Goal: Transaction & Acquisition: Purchase product/service

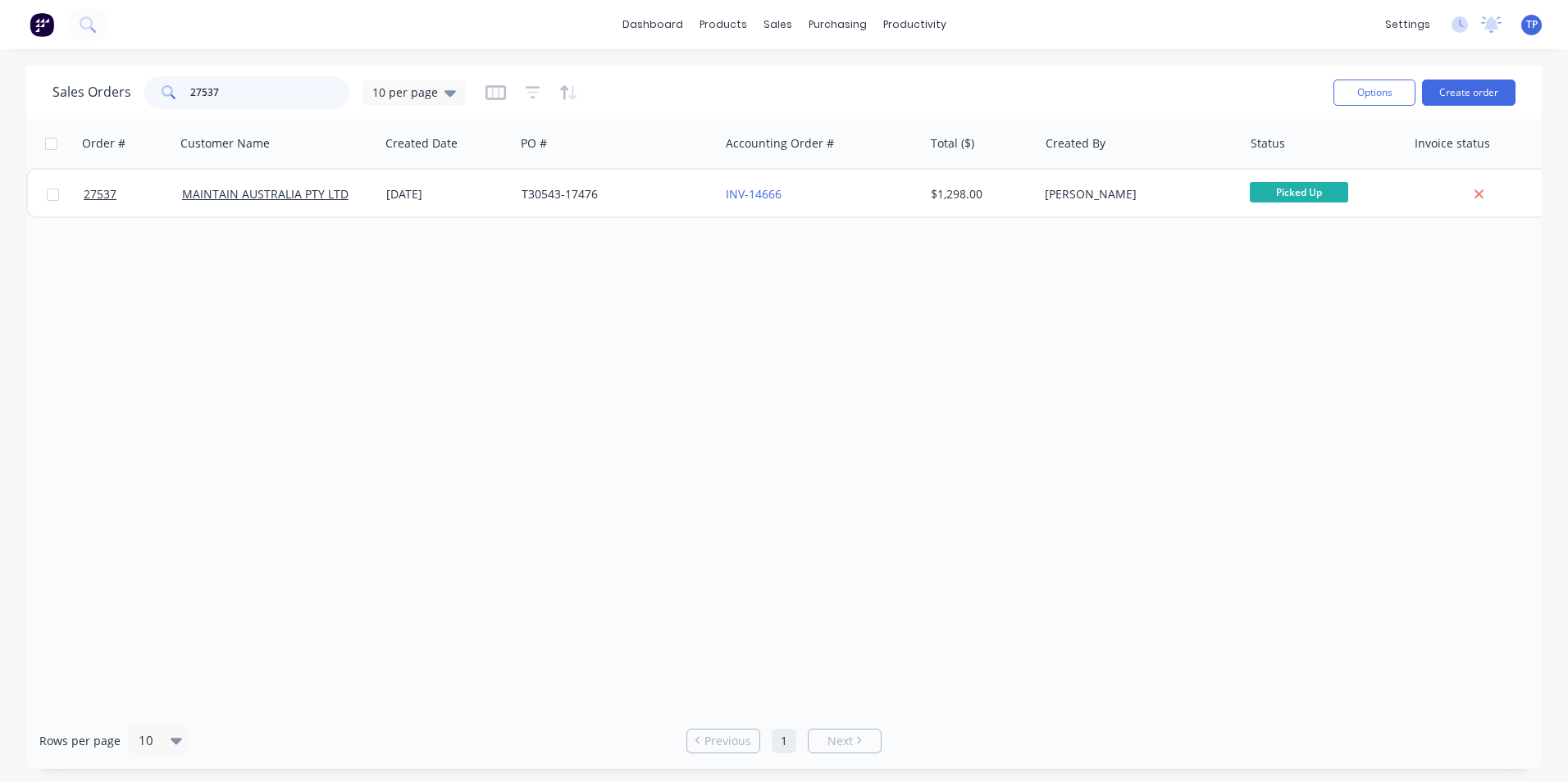
click at [263, 89] on input "27537" at bounding box center [270, 92] width 159 height 33
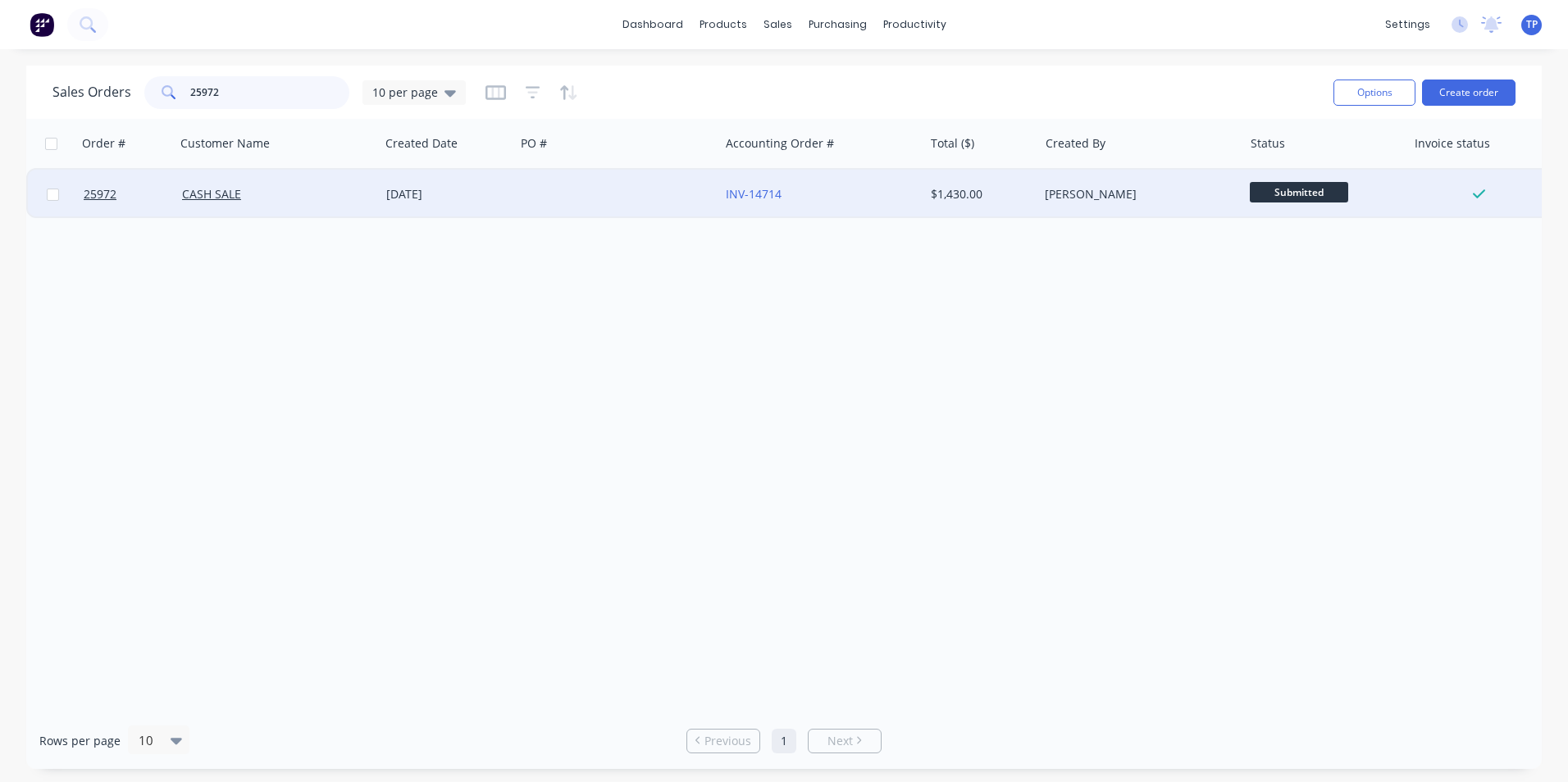
type input "25972"
click at [876, 187] on div "INV-14714" at bounding box center [817, 194] width 182 height 17
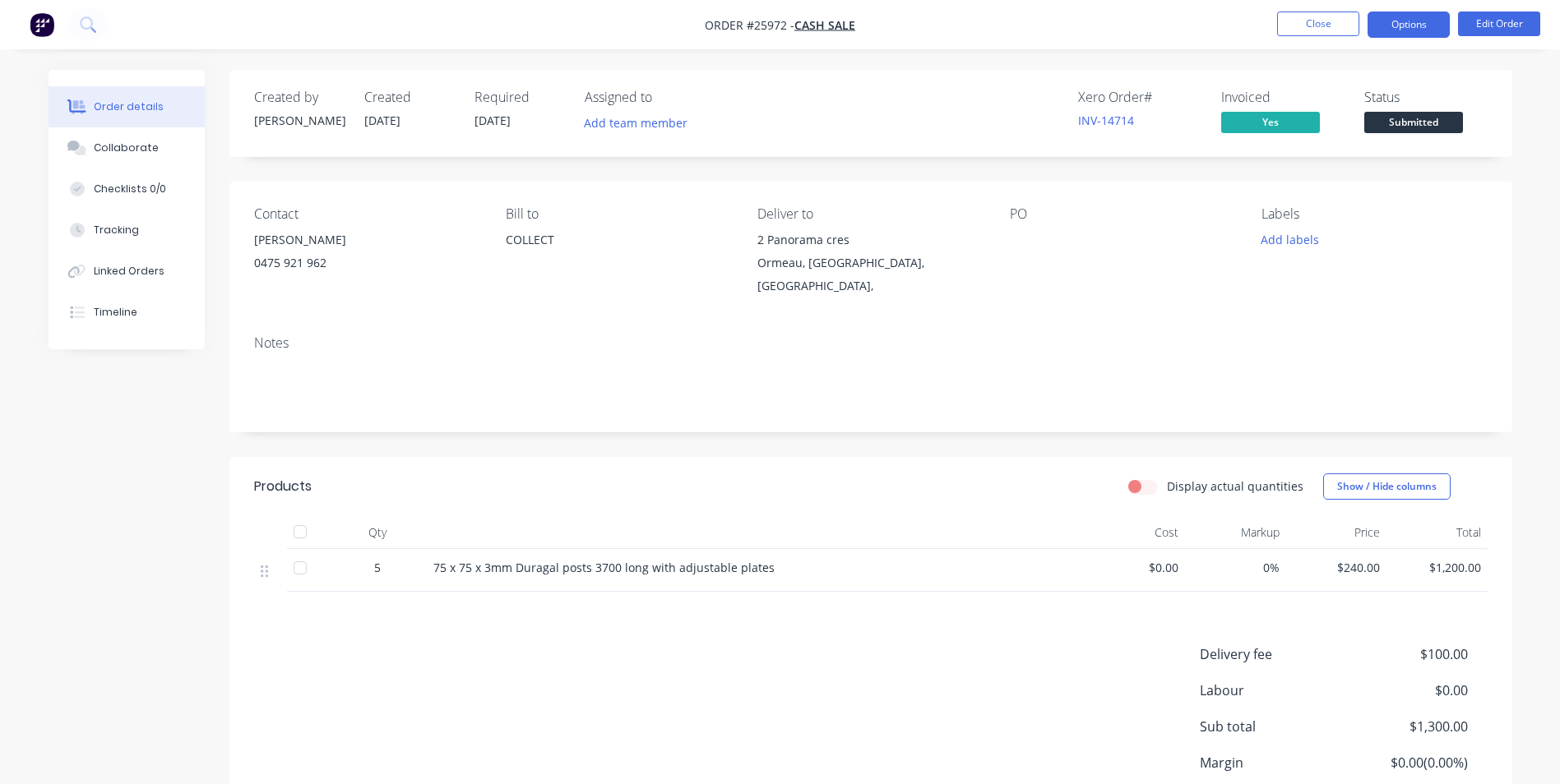
click at [1395, 19] on button "Options" at bounding box center [1408, 25] width 82 height 26
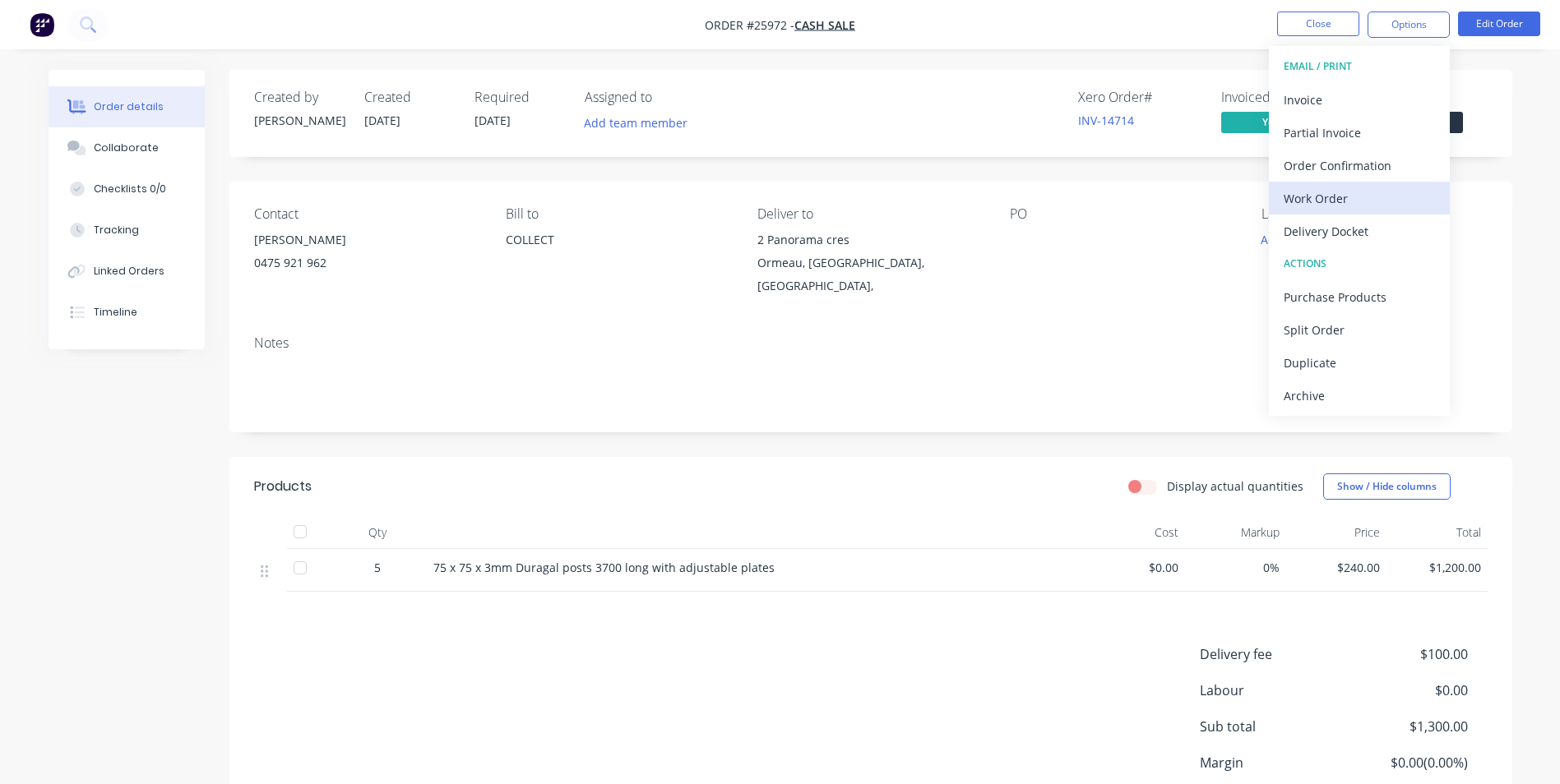
click at [1306, 192] on div "Work Order" at bounding box center [1359, 198] width 151 height 24
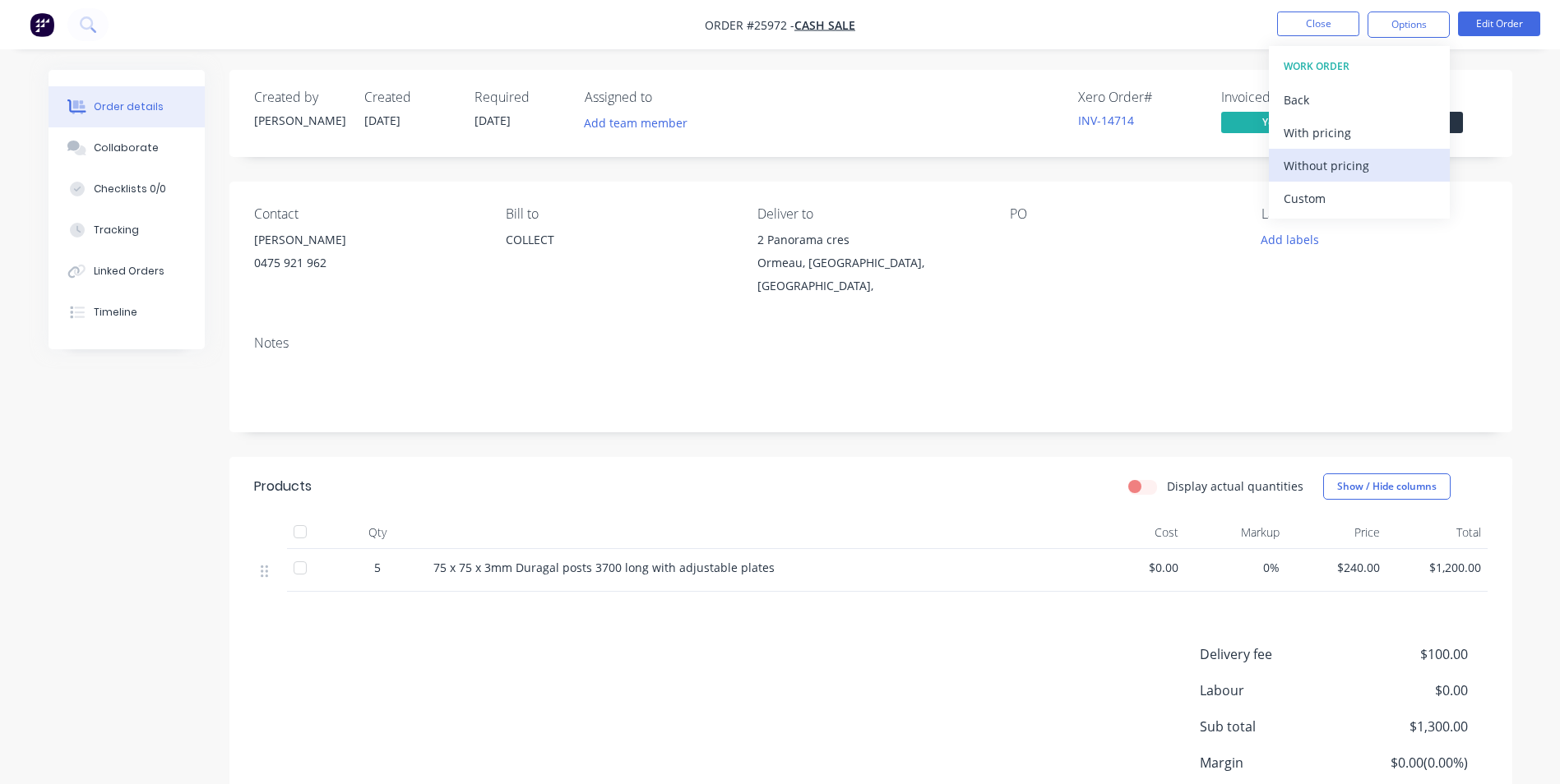
click at [1321, 162] on div "Without pricing" at bounding box center [1359, 165] width 151 height 24
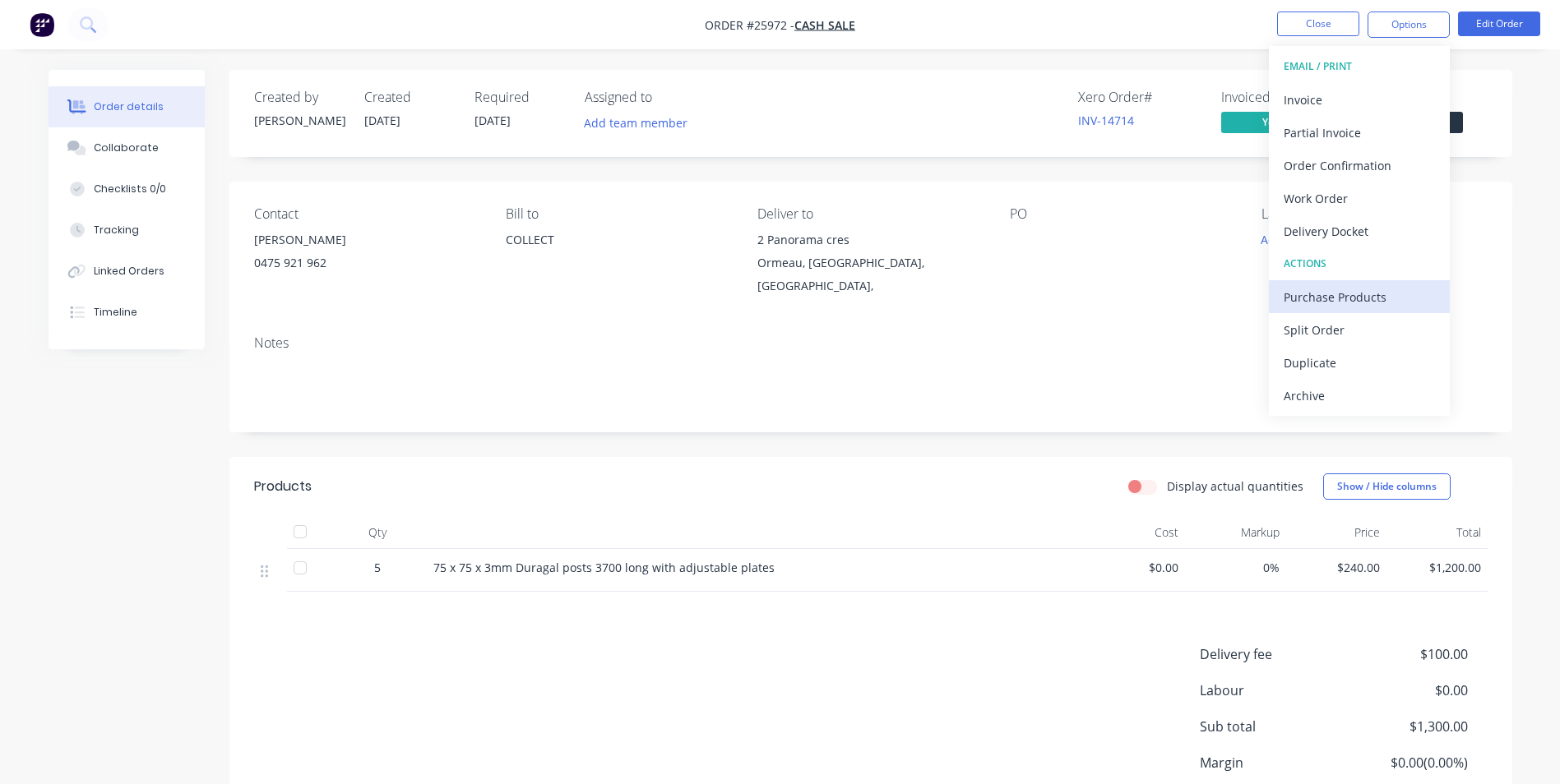
click at [1336, 296] on div "Purchase Products" at bounding box center [1359, 297] width 151 height 24
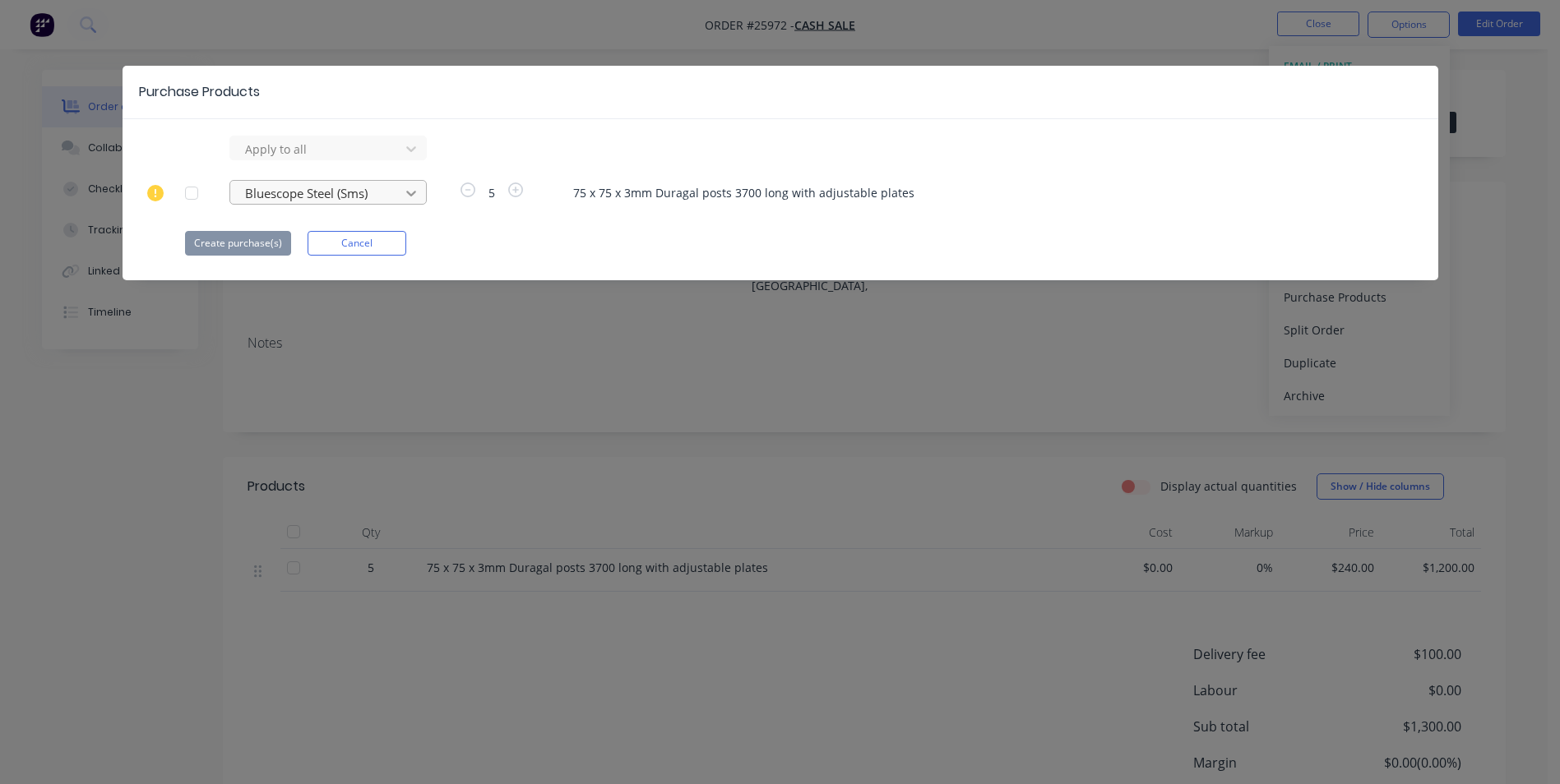
click at [413, 157] on icon at bounding box center [411, 148] width 17 height 17
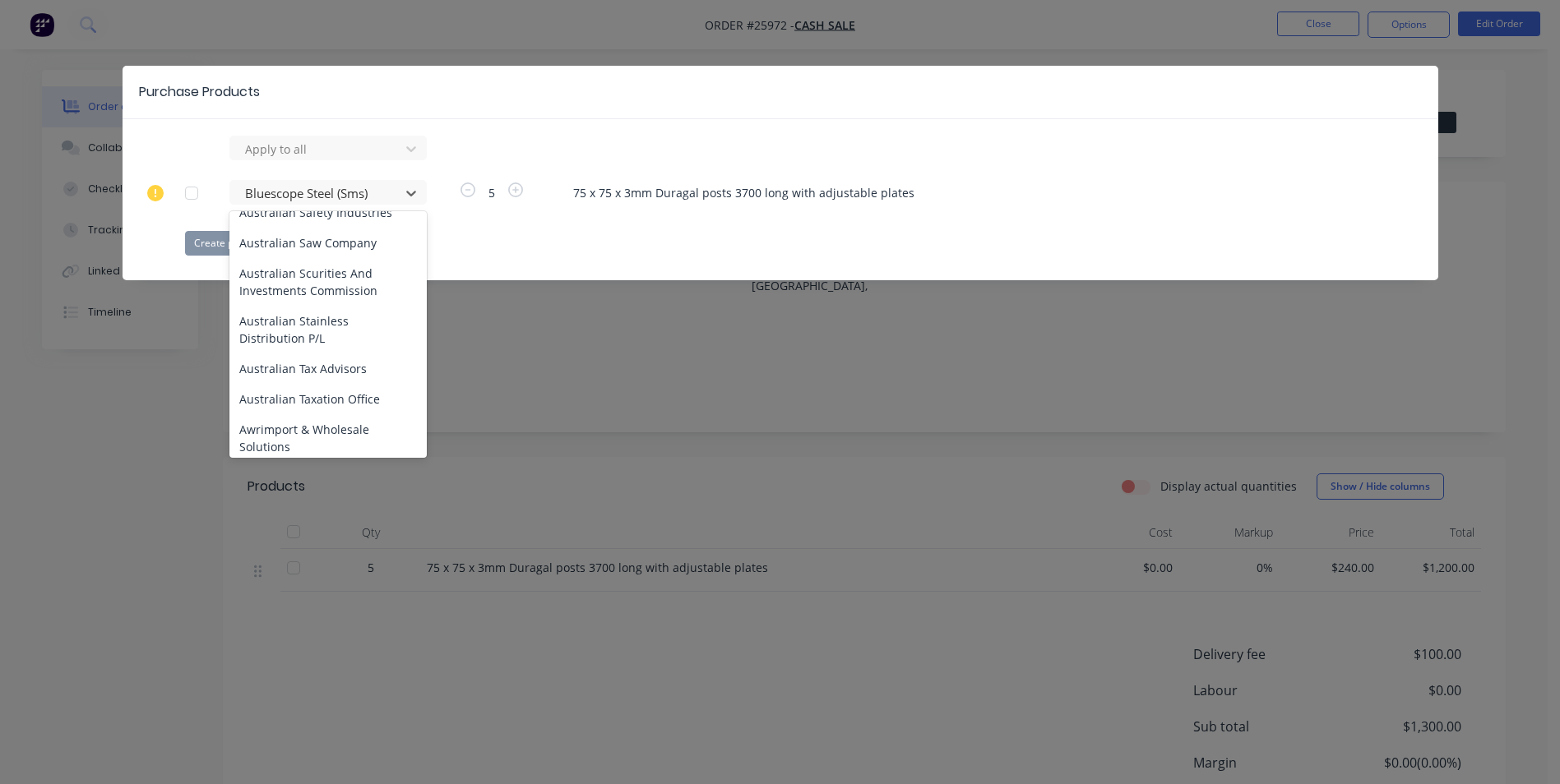
scroll to position [2301, 0]
click at [505, 342] on div "Purchase Products Apply to all 611 results available. Use Up and Down to choose…" at bounding box center [780, 392] width 1560 height 784
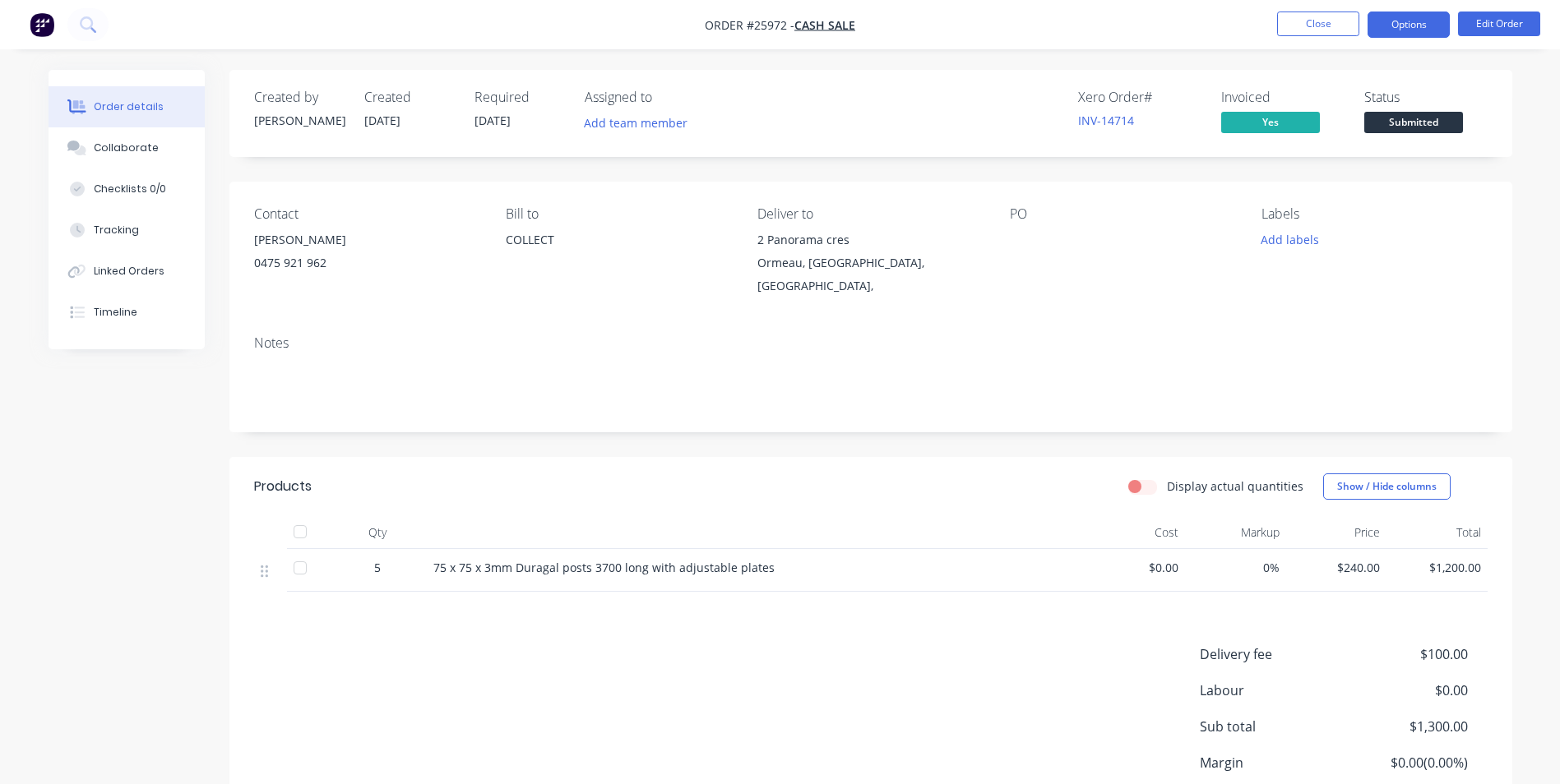
click at [1406, 31] on button "Options" at bounding box center [1408, 25] width 82 height 26
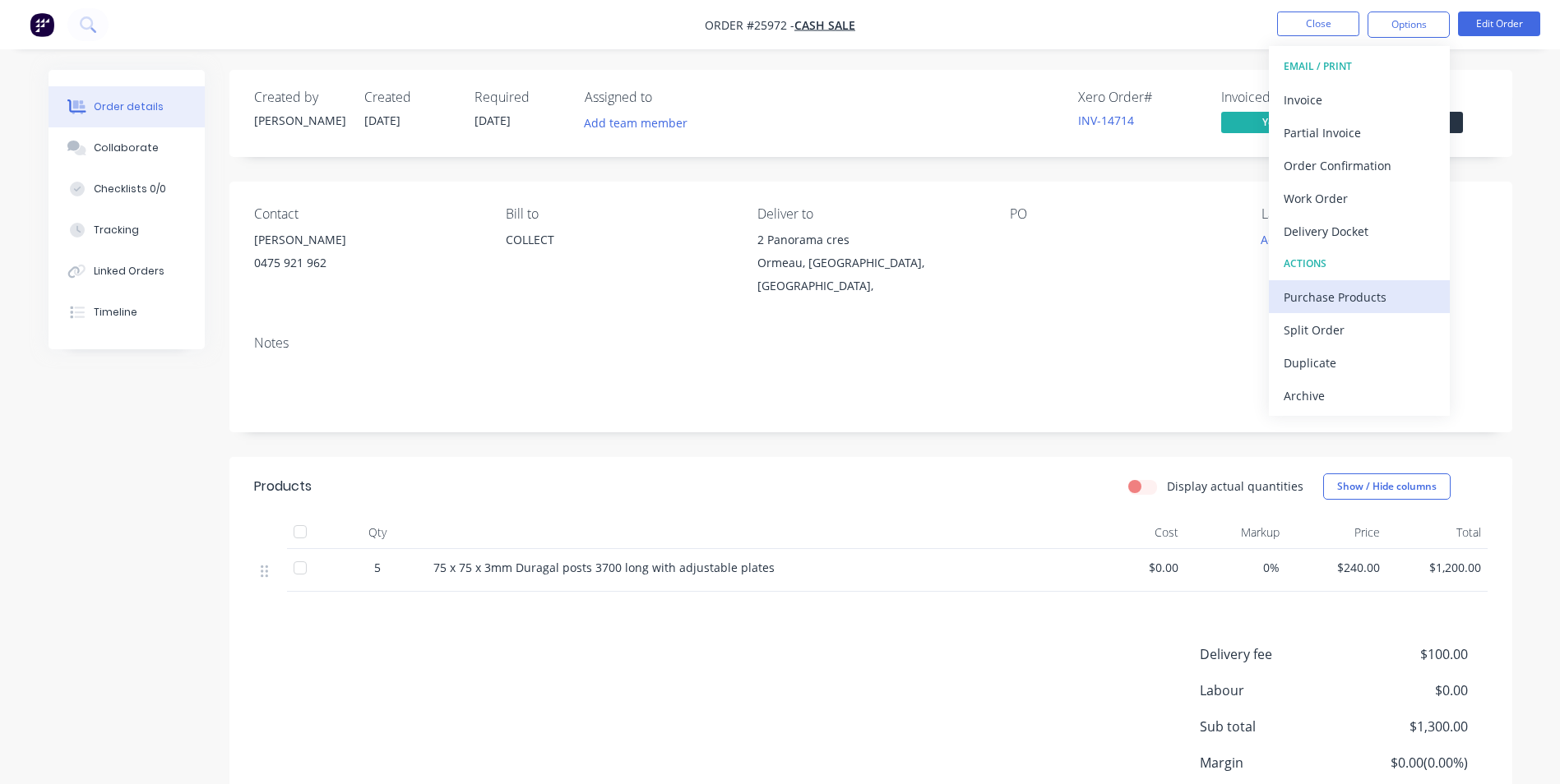
click at [1321, 297] on div "Purchase Products" at bounding box center [1359, 297] width 151 height 24
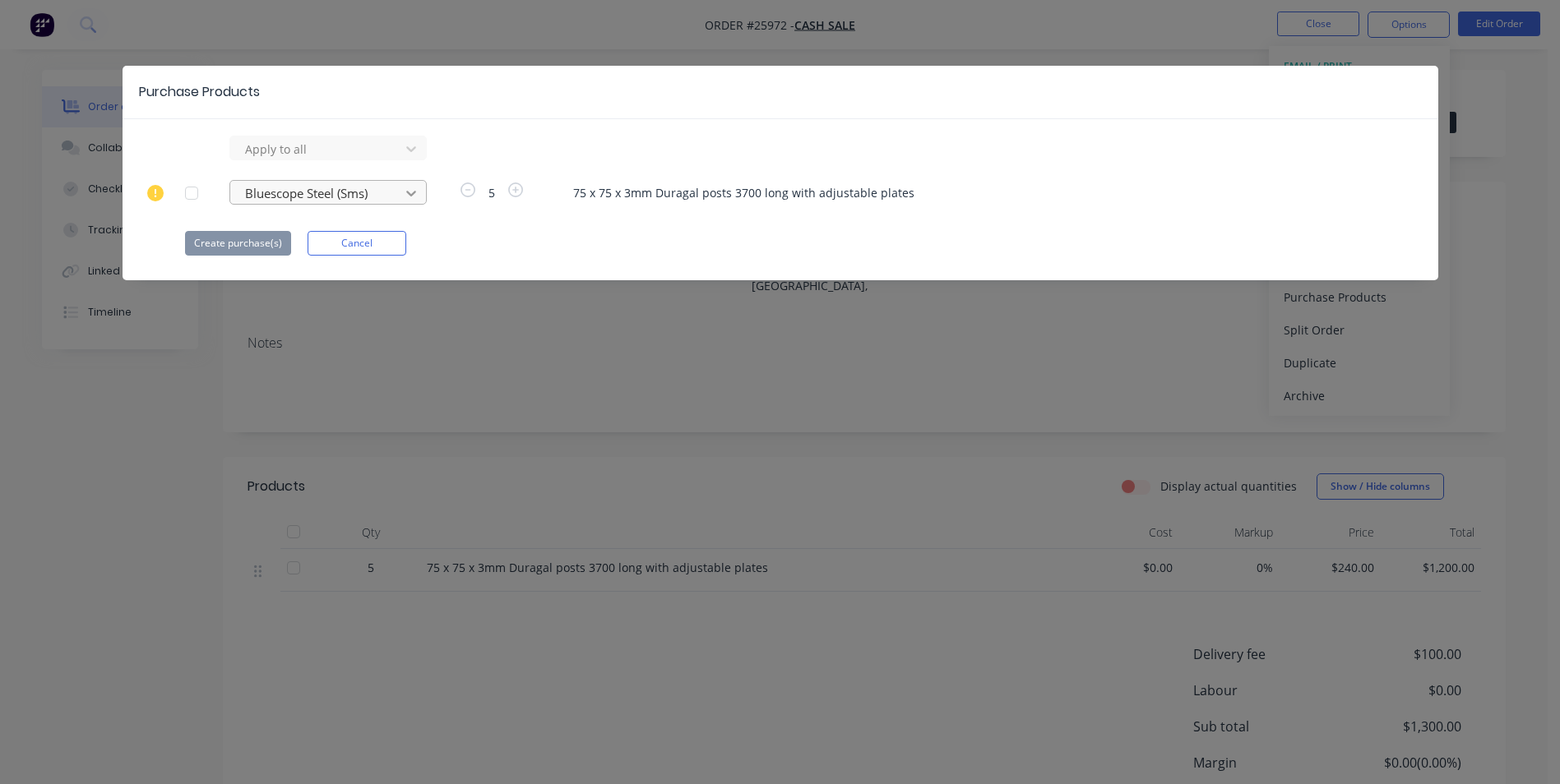
click at [413, 157] on icon at bounding box center [411, 148] width 17 height 17
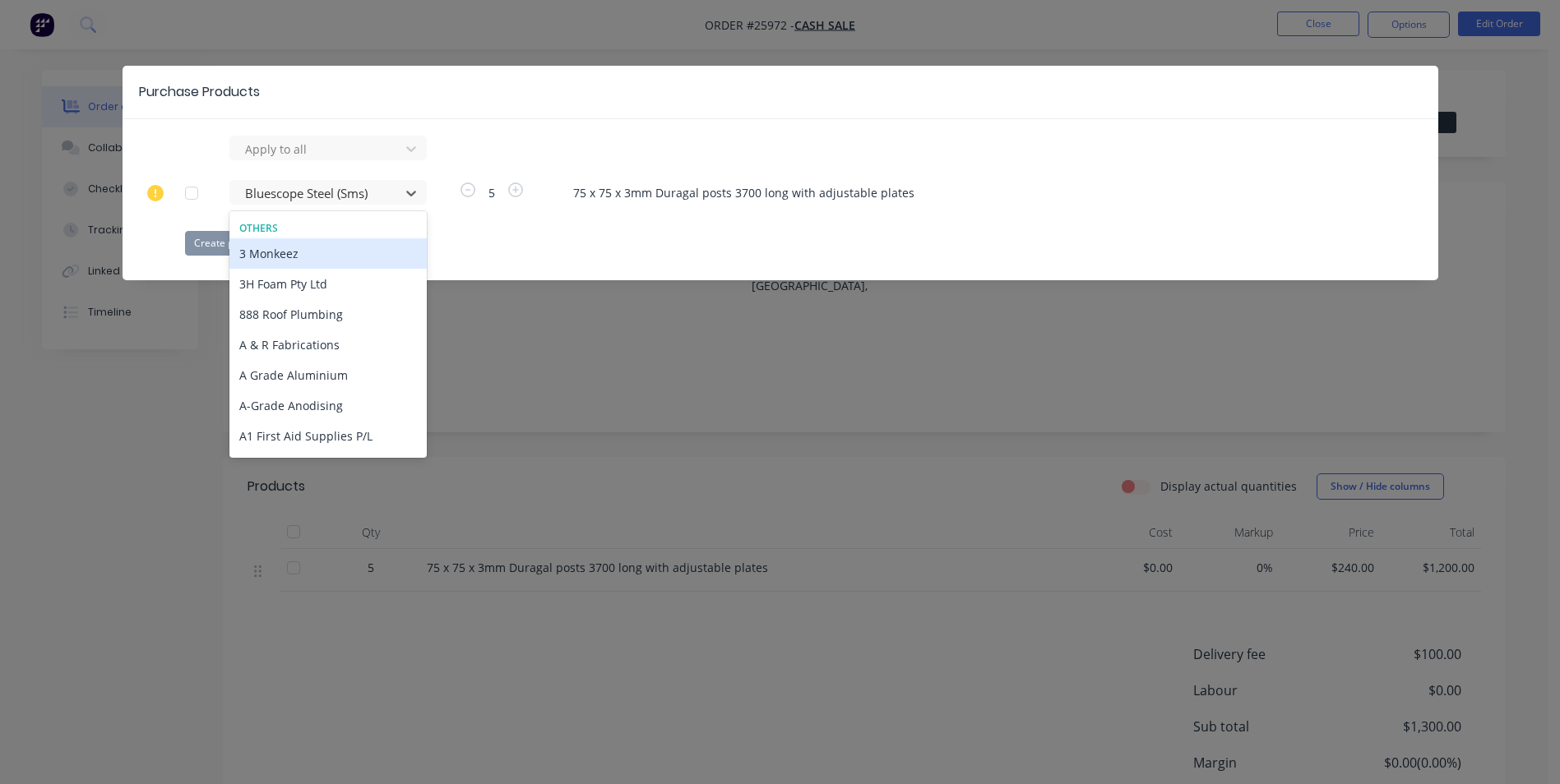
click at [268, 227] on div "Others" at bounding box center [328, 228] width 197 height 15
click at [270, 223] on div "Others" at bounding box center [328, 228] width 197 height 15
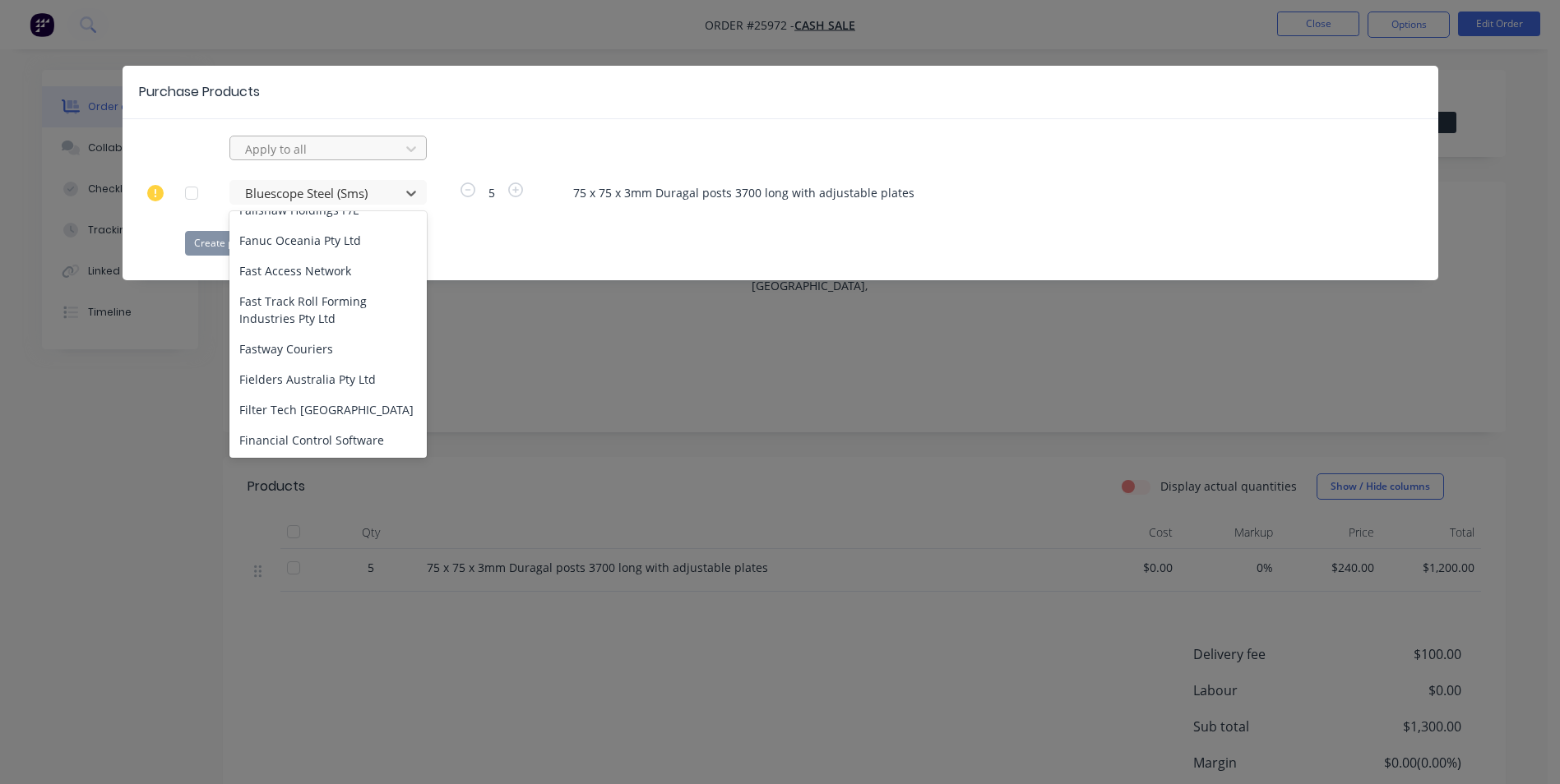
scroll to position [6738, 0]
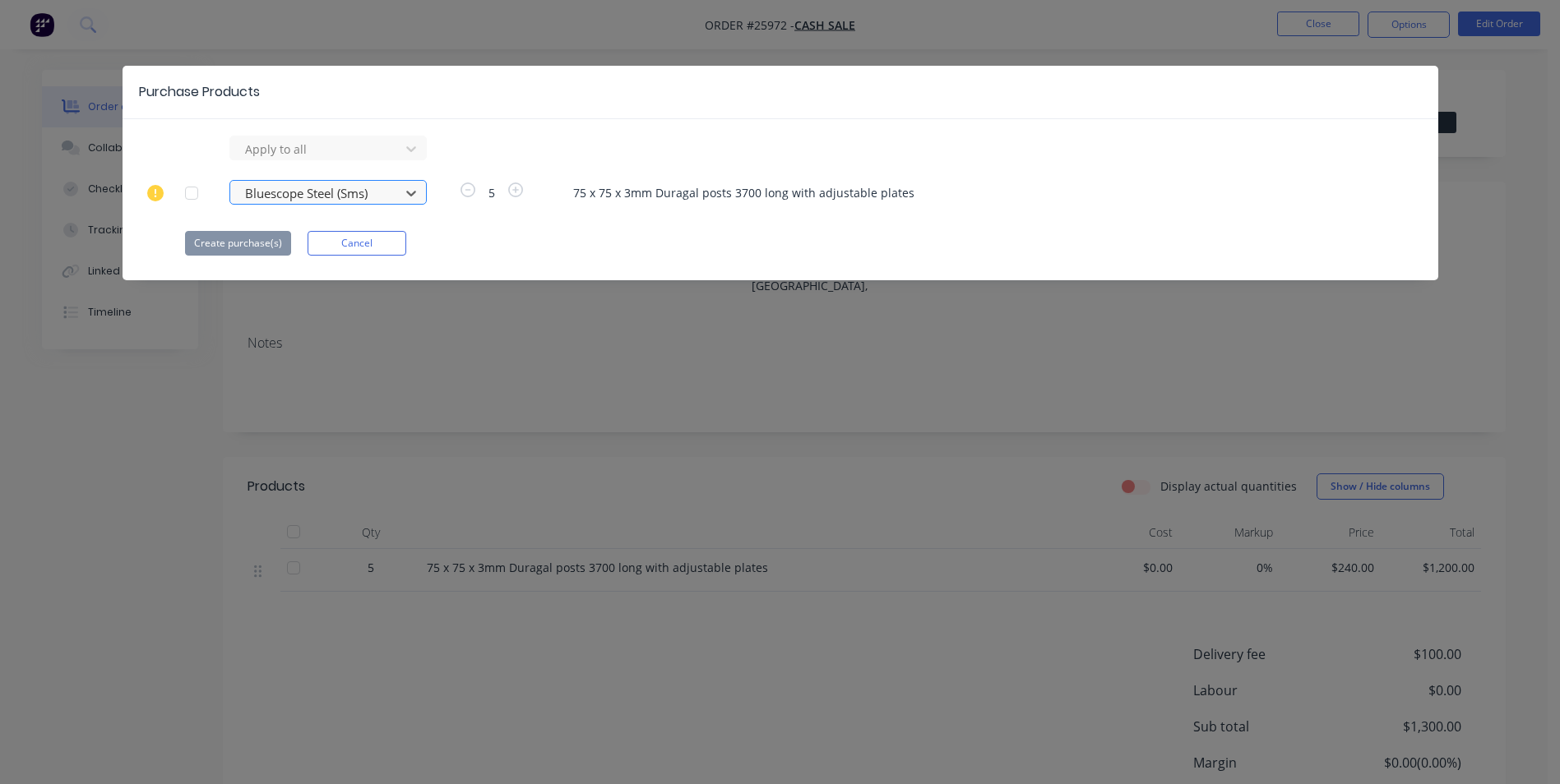
click at [386, 188] on div at bounding box center [317, 193] width 148 height 20
click at [382, 194] on div at bounding box center [317, 193] width 148 height 20
click at [372, 192] on div at bounding box center [317, 193] width 148 height 20
click at [157, 192] on icon at bounding box center [155, 192] width 17 height 17
click at [160, 388] on div "Purchase Products Apply to all Bluescope Steel (Sms) 5 75 x 75 x 3mm Duragal po…" at bounding box center [780, 392] width 1560 height 784
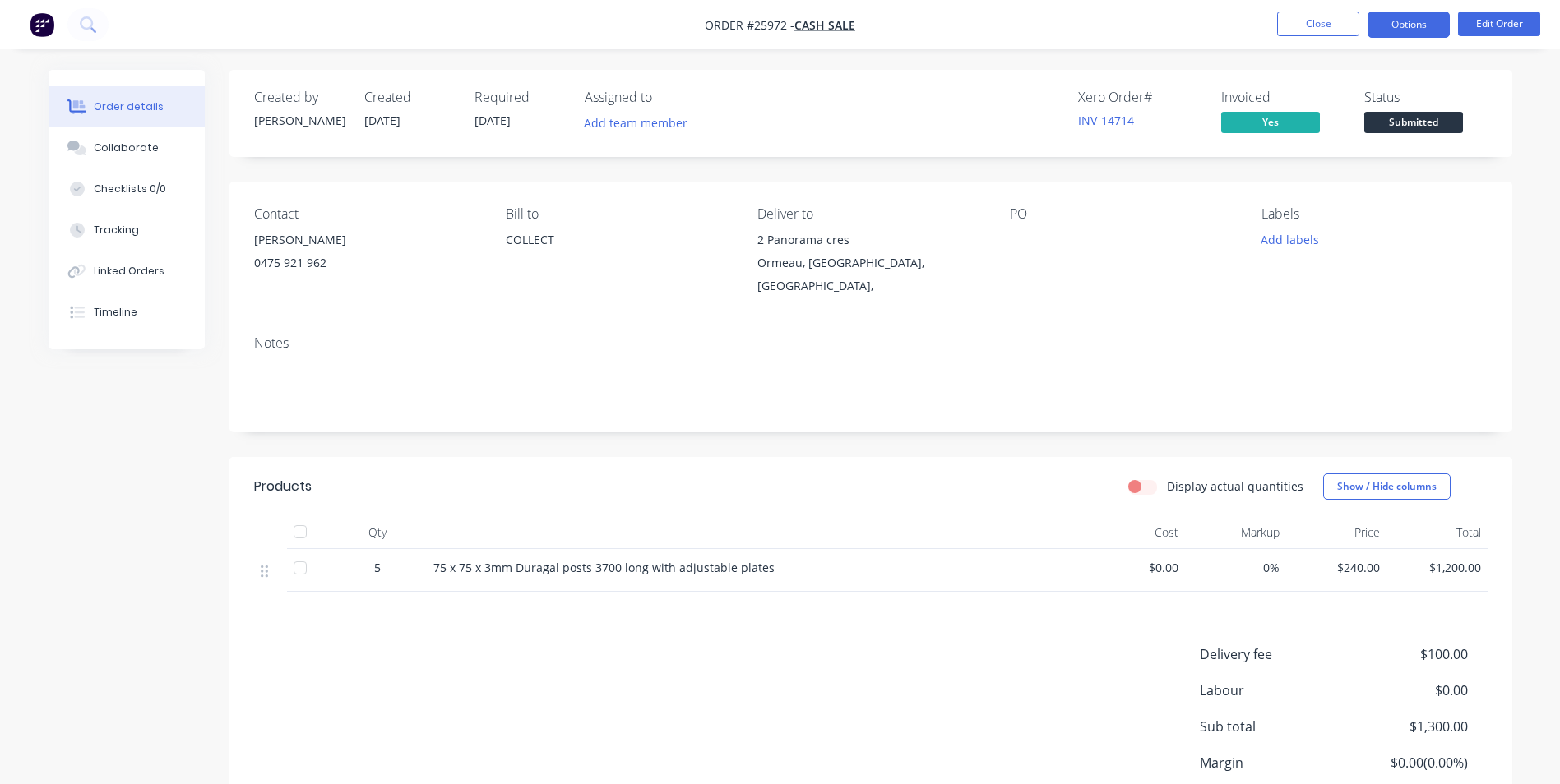
click at [1405, 27] on button "Options" at bounding box center [1408, 25] width 82 height 26
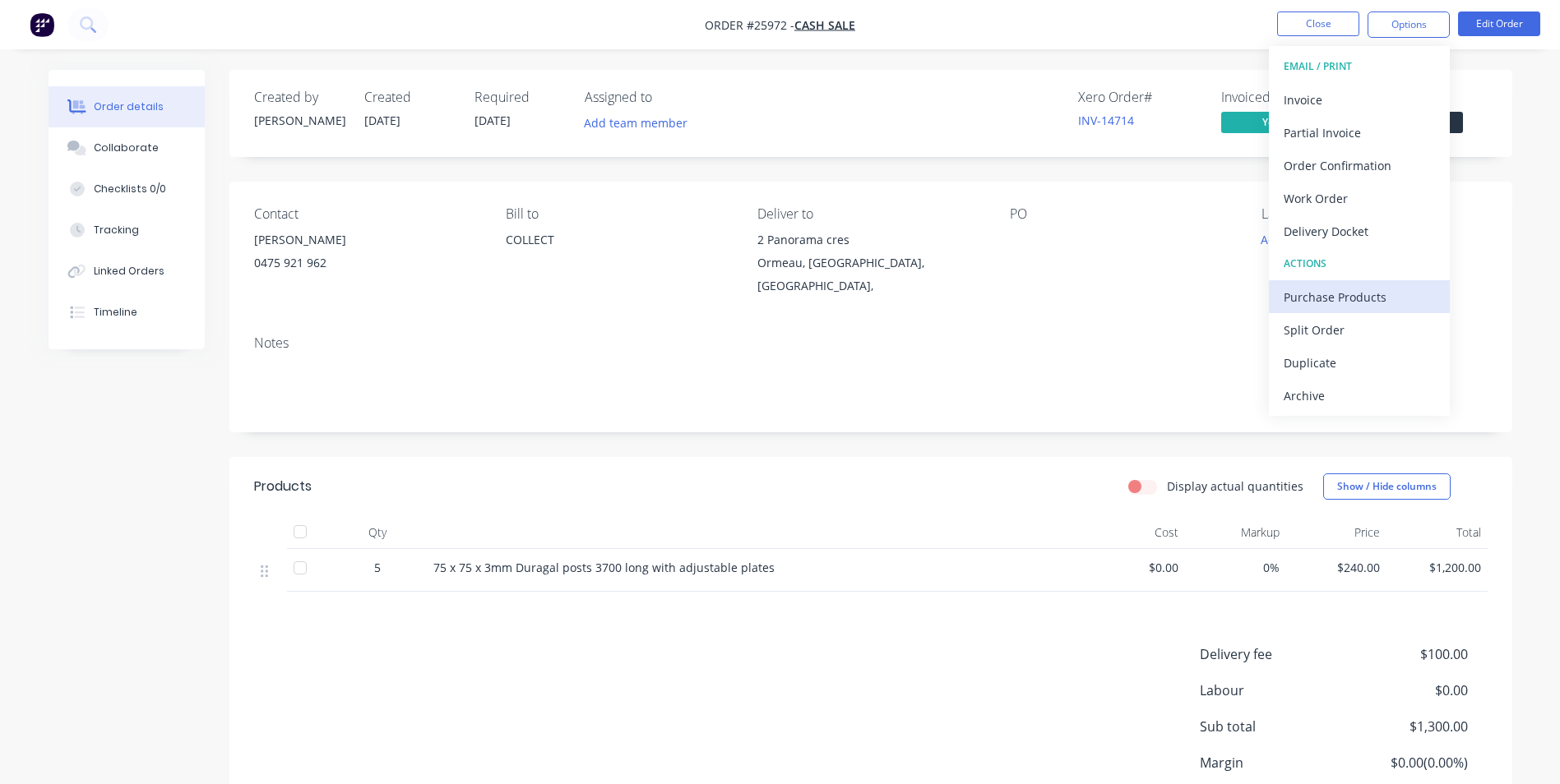
click at [1333, 291] on div "Purchase Products" at bounding box center [1359, 297] width 151 height 24
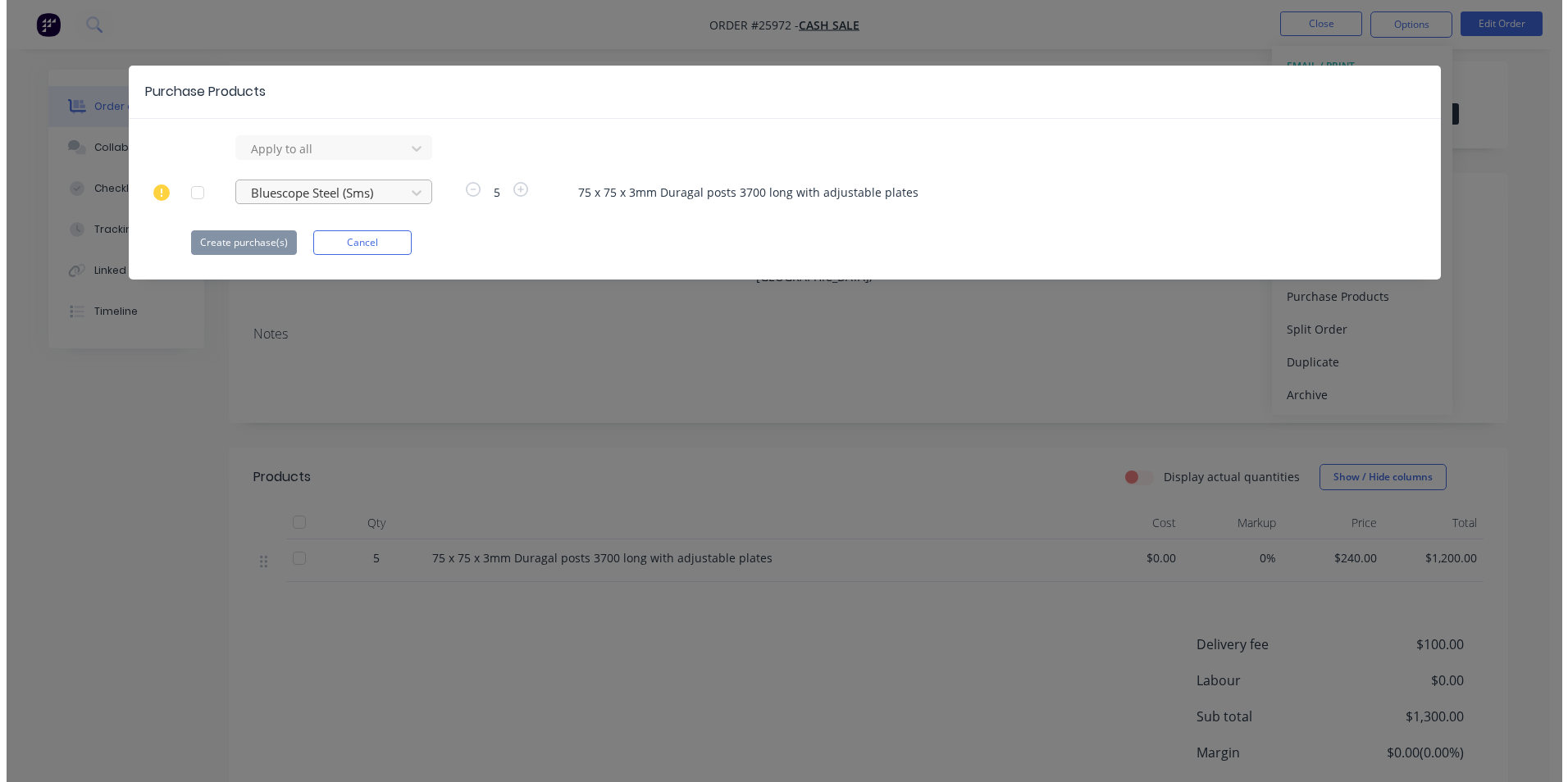
scroll to position [0, 0]
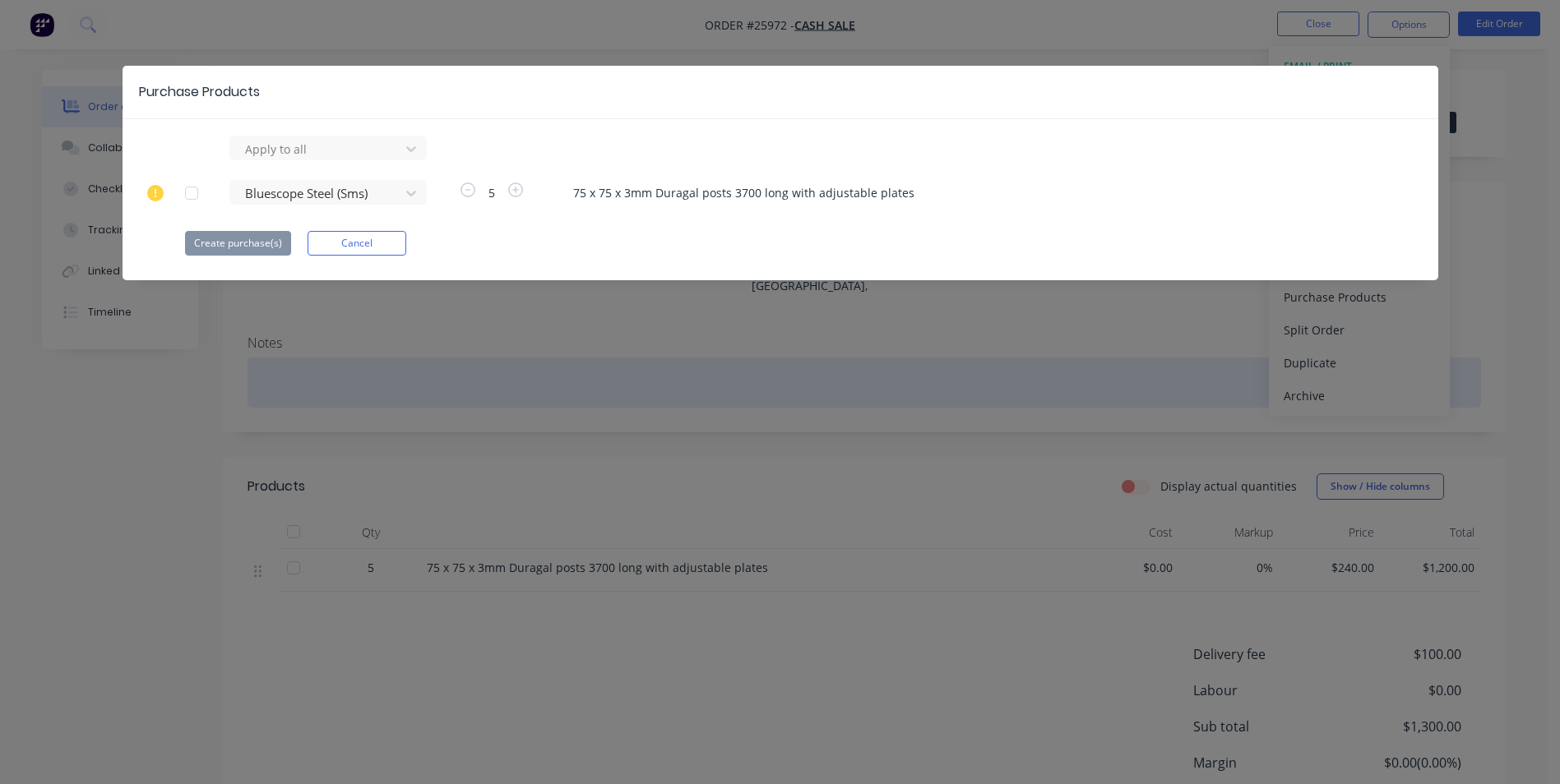
click at [593, 373] on div "Purchase Products Apply to all Bluescope Steel (Sms) 5 75 x 75 x 3mm Duragal po…" at bounding box center [780, 392] width 1560 height 784
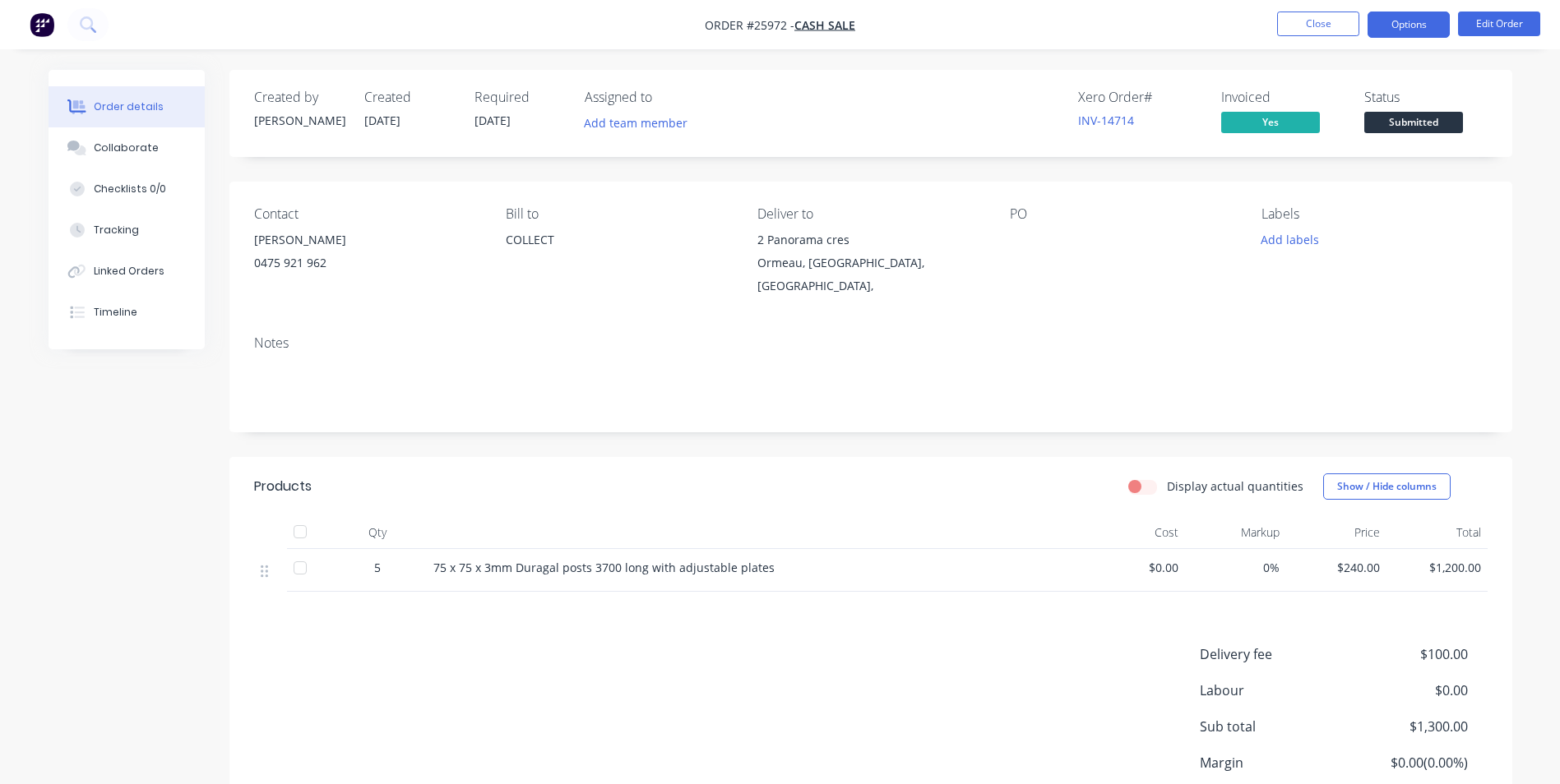
click at [1389, 34] on button "Options" at bounding box center [1408, 25] width 82 height 26
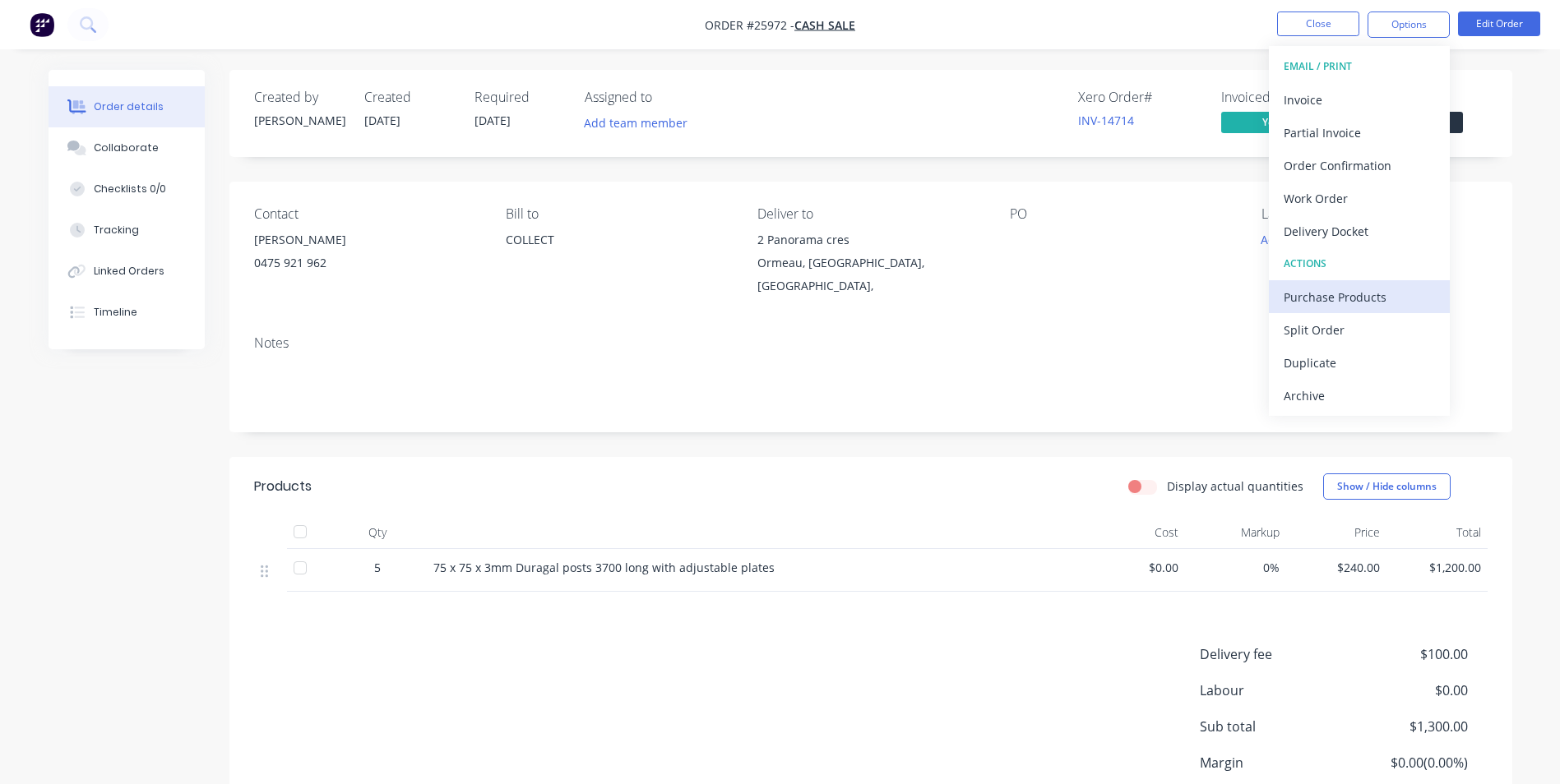
click at [1318, 300] on div "Purchase Products" at bounding box center [1359, 297] width 151 height 24
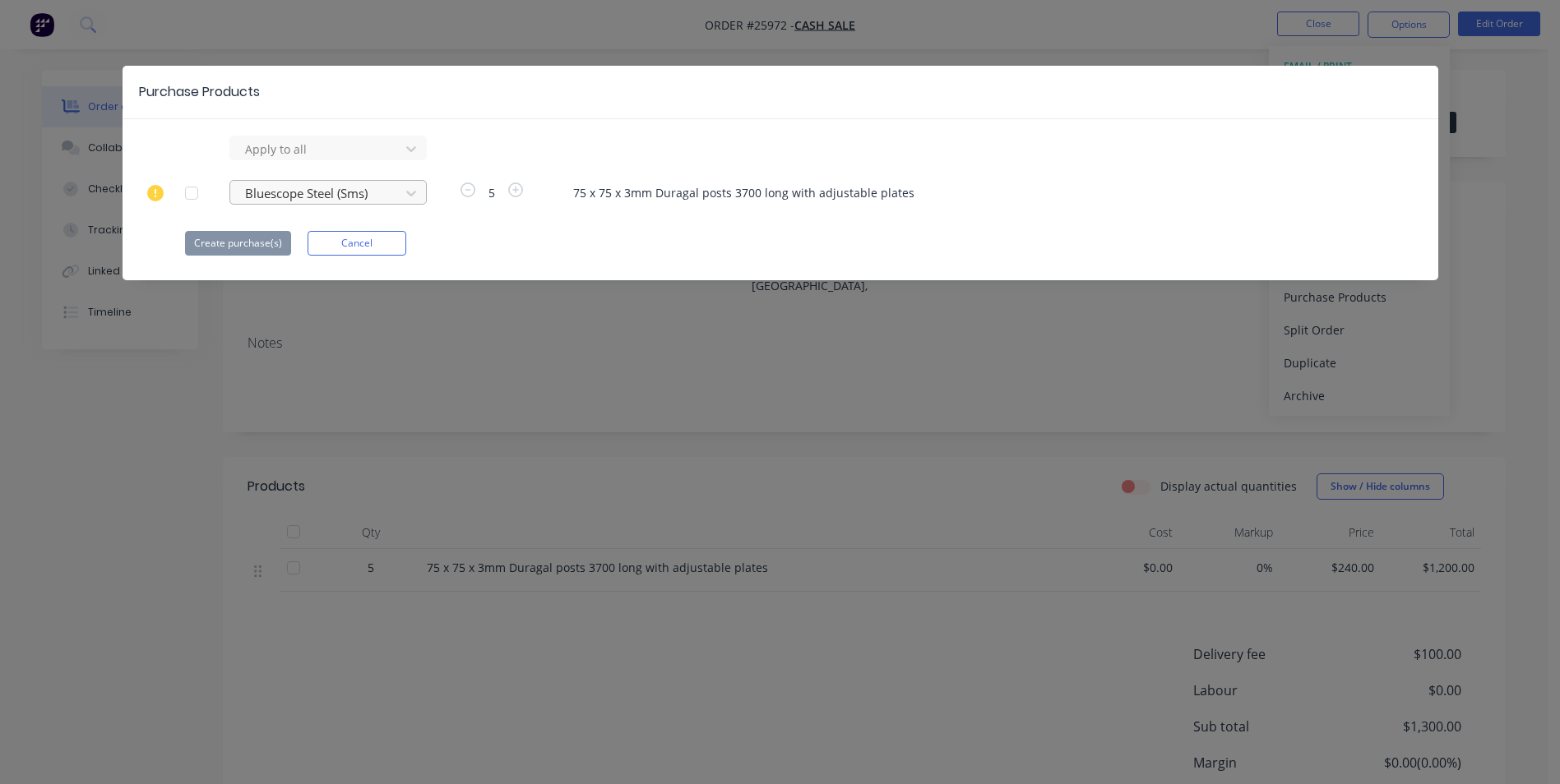
click at [285, 160] on div at bounding box center [317, 148] width 148 height 20
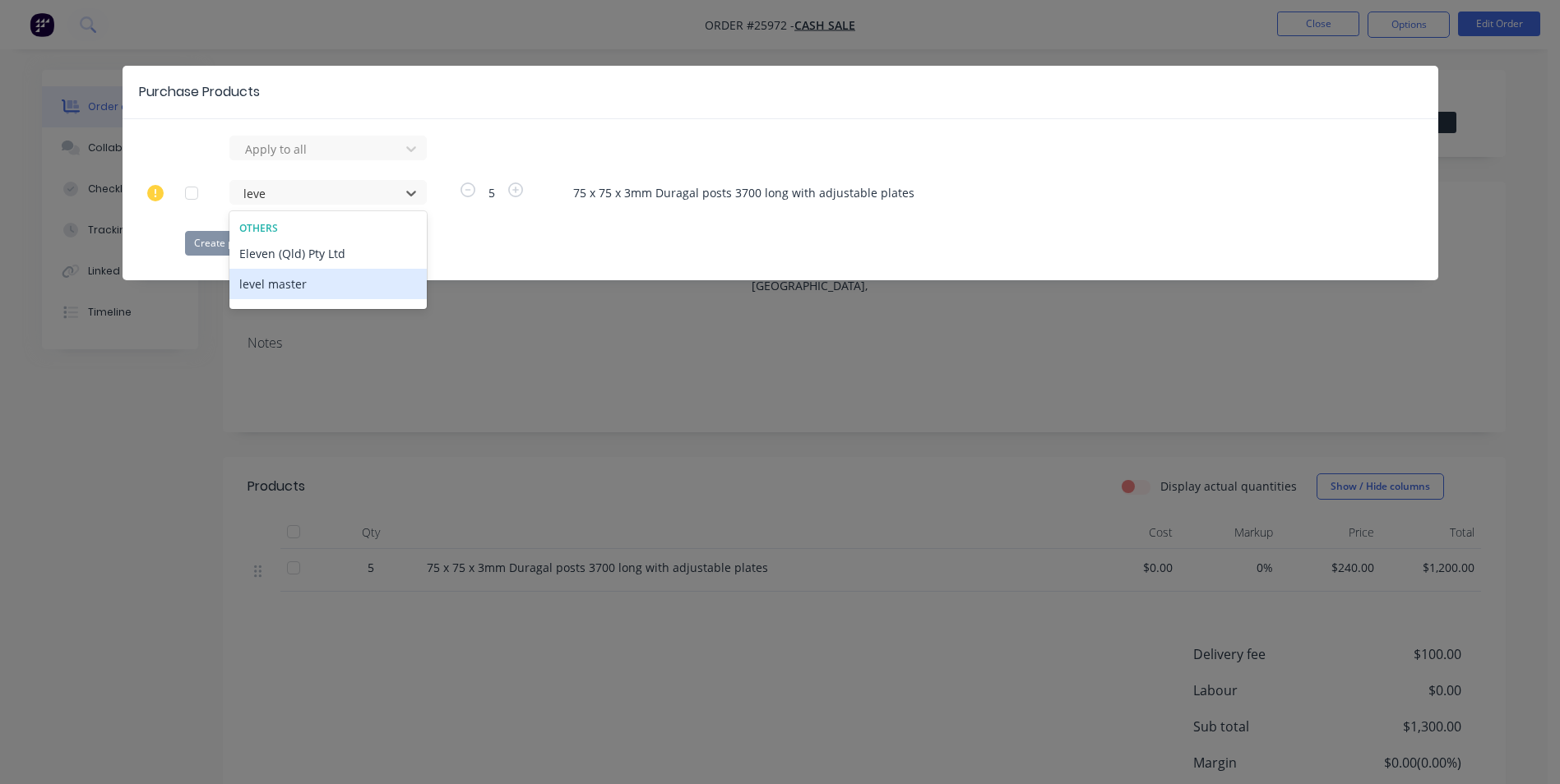
type input "level"
click at [291, 261] on div "level master" at bounding box center [328, 253] width 197 height 30
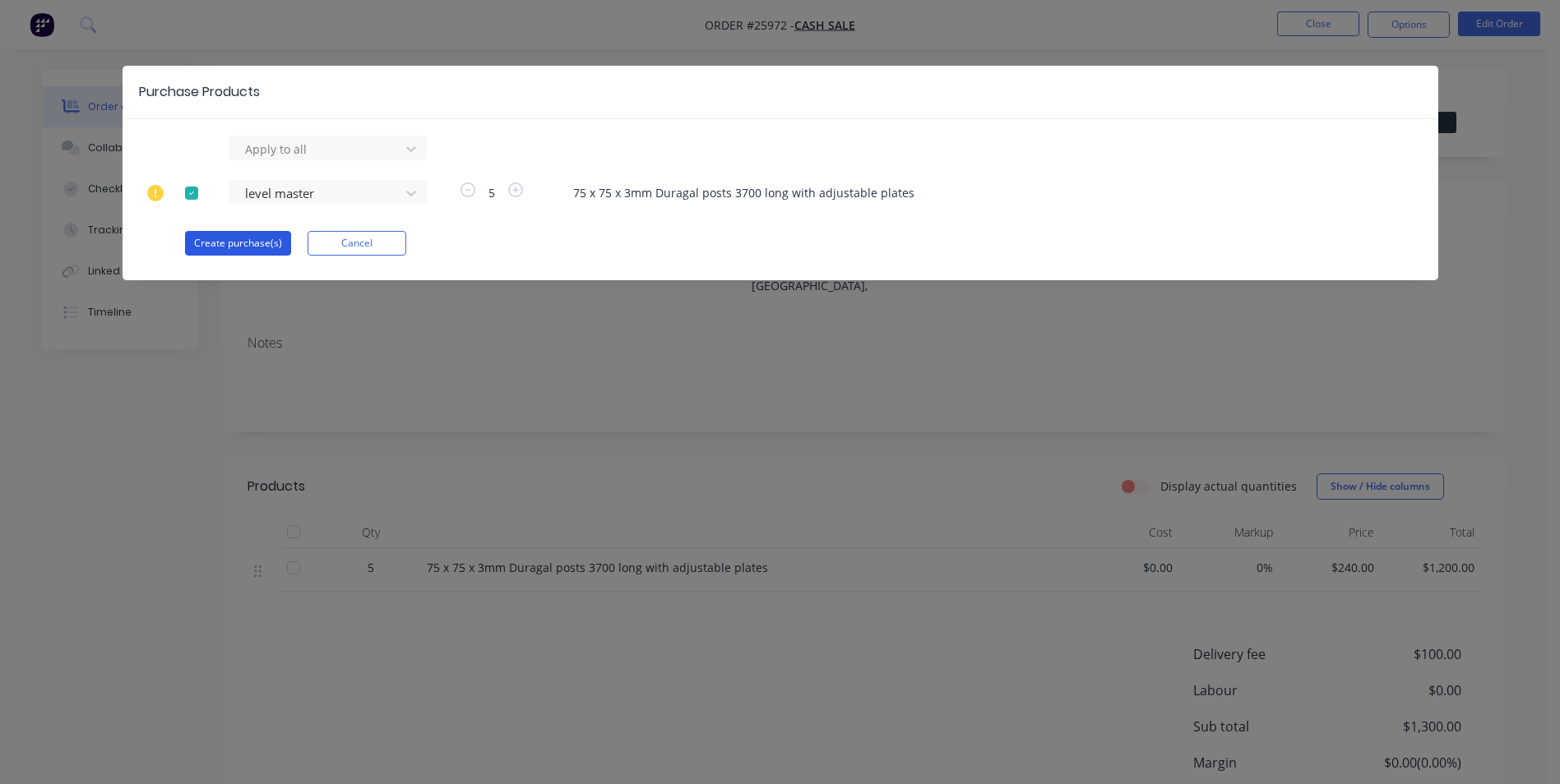
click at [231, 246] on button "Create purchase(s)" at bounding box center [238, 244] width 106 height 25
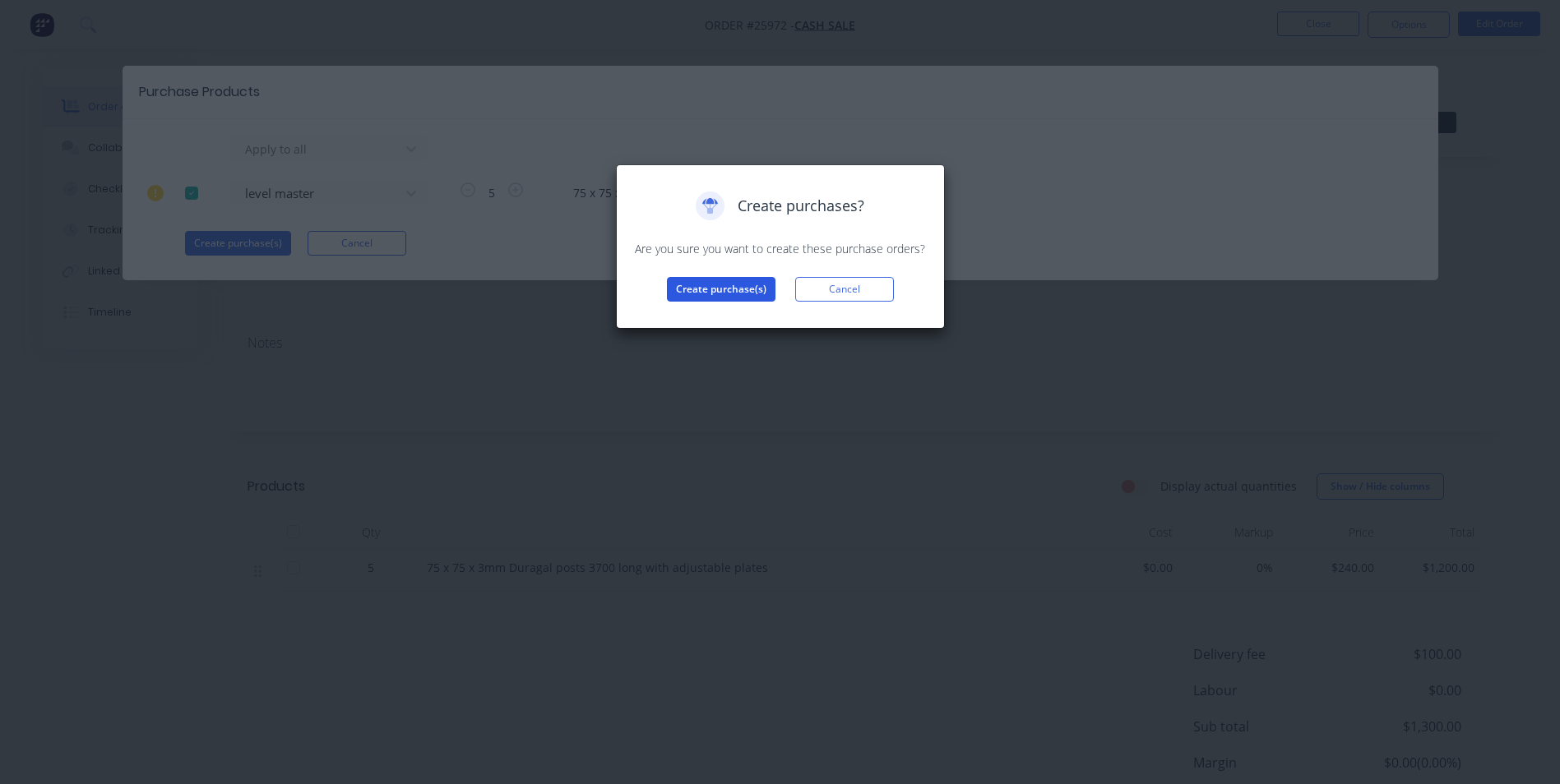
click at [700, 292] on button "Create purchase(s)" at bounding box center [721, 290] width 109 height 25
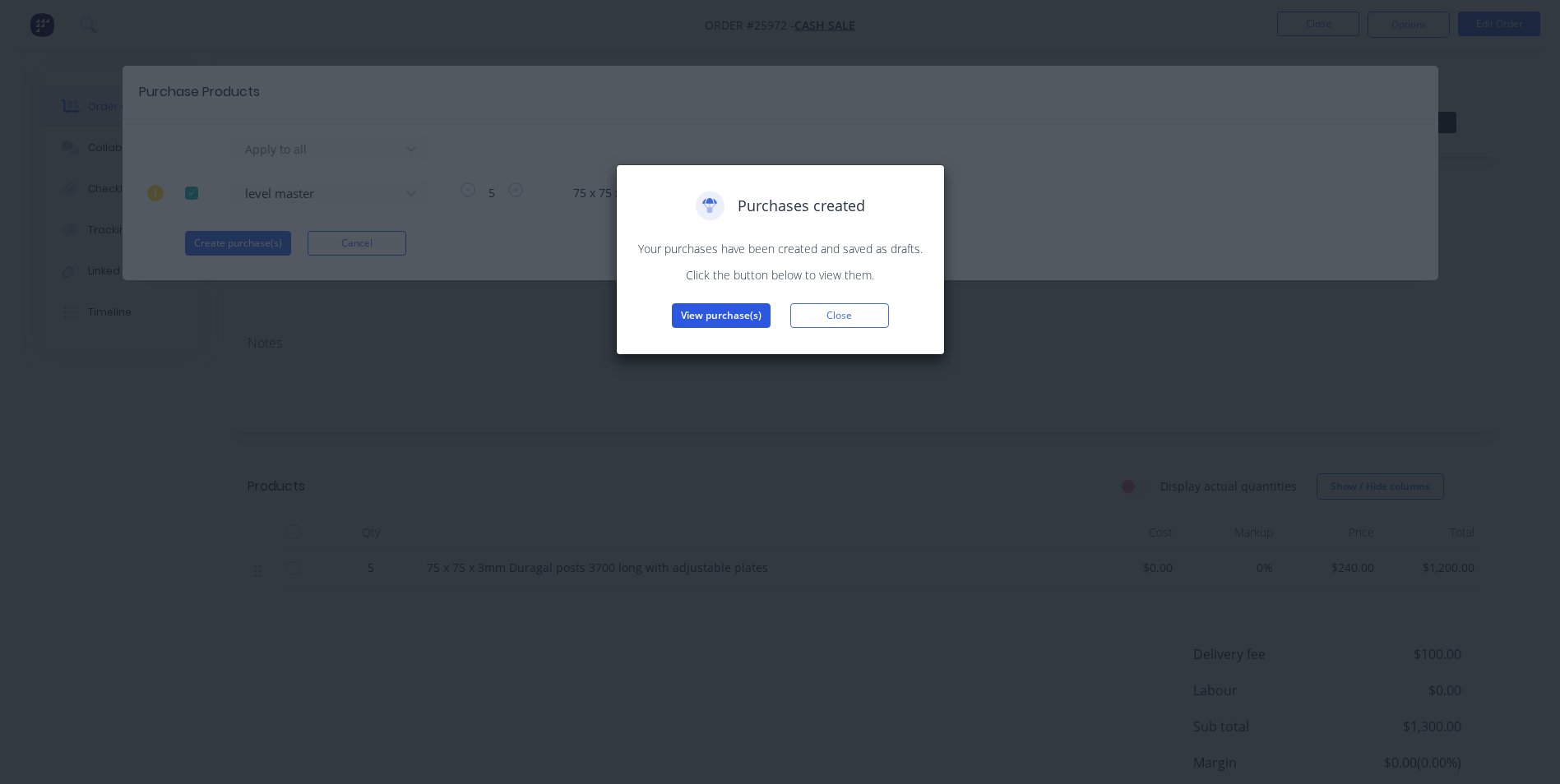
click at [687, 313] on button "View purchase(s)" at bounding box center [721, 315] width 99 height 25
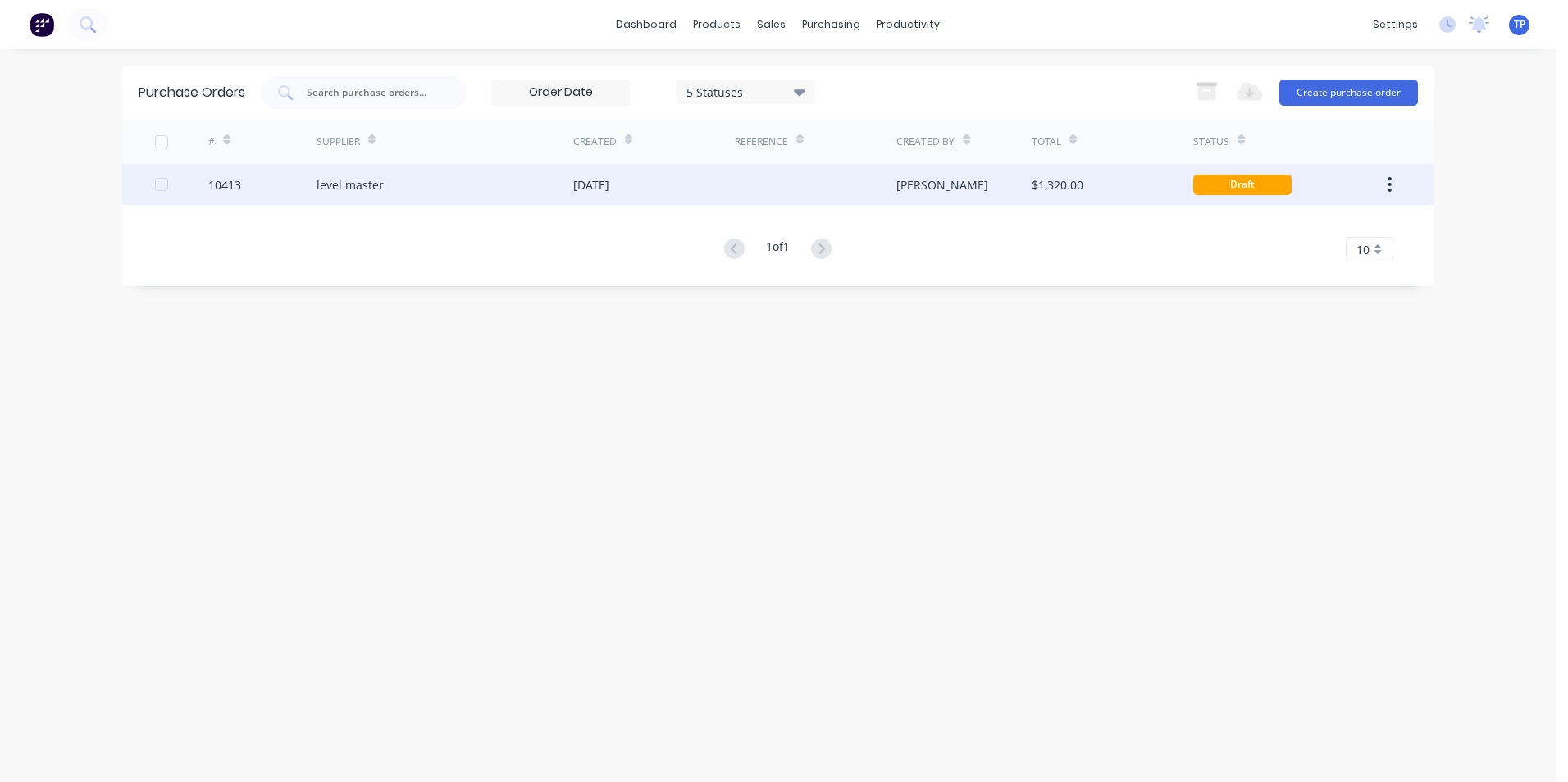
click at [528, 194] on div "level master" at bounding box center [444, 184] width 256 height 41
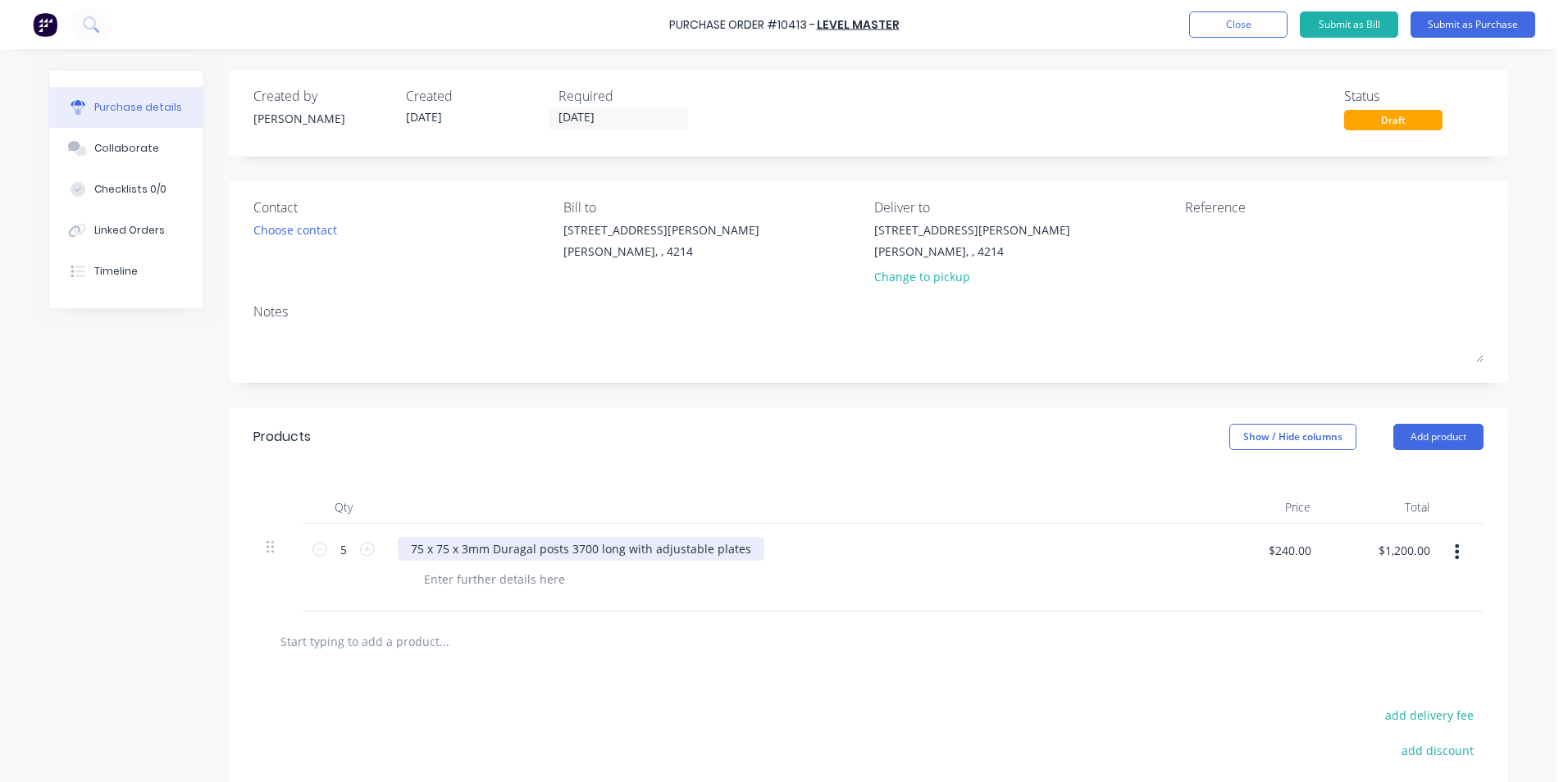
click at [639, 549] on div "75 x 75 x 3mm Duragal posts 3700 long with adjustable plates" at bounding box center [581, 549] width 366 height 24
click at [1308, 550] on input "$240.00" at bounding box center [1289, 550] width 63 height 26
type input "$0.00"
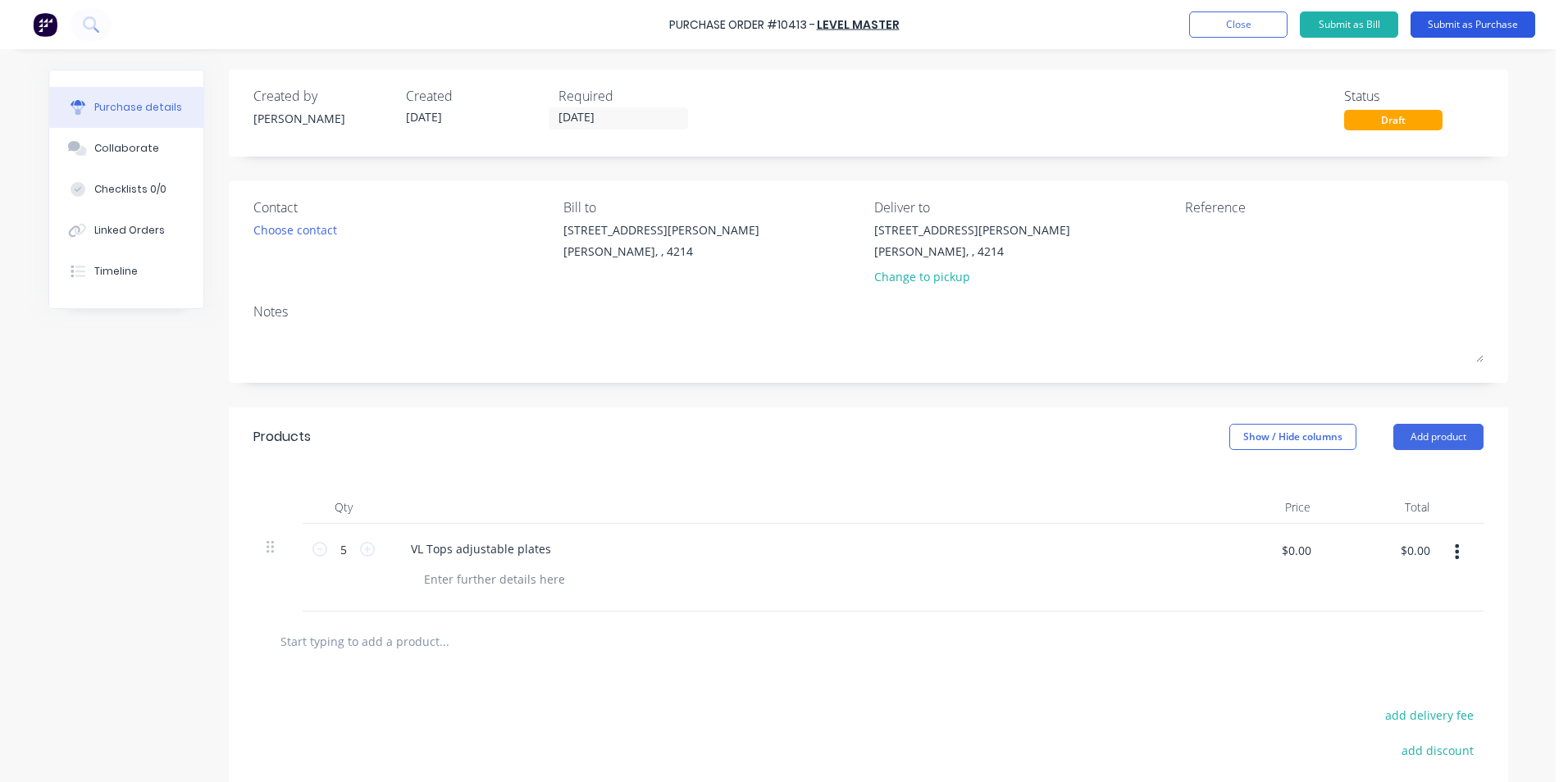
click at [1439, 30] on button "Submit as Purchase" at bounding box center [1472, 25] width 124 height 26
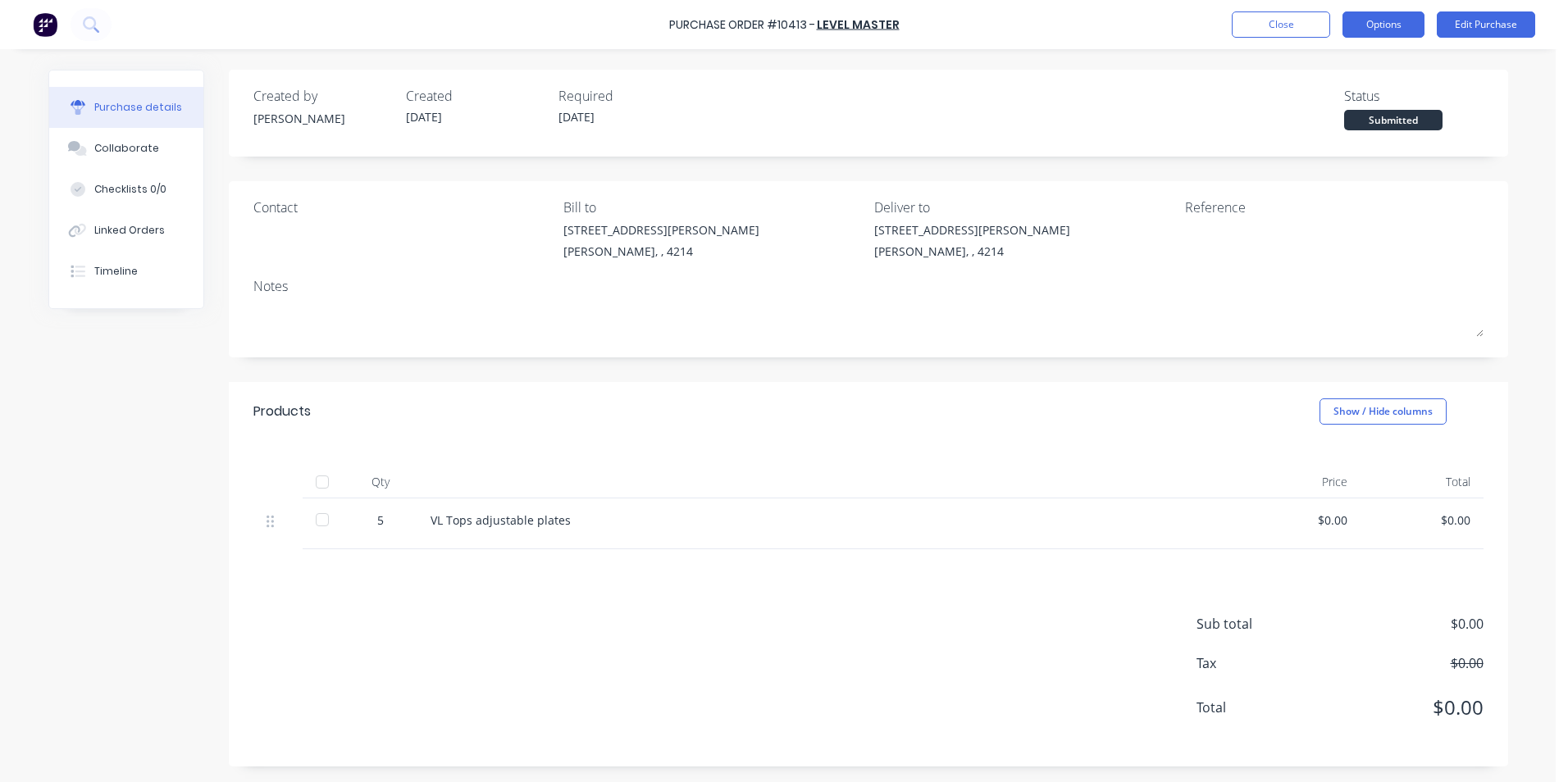
click at [1381, 27] on button "Options" at bounding box center [1383, 25] width 82 height 26
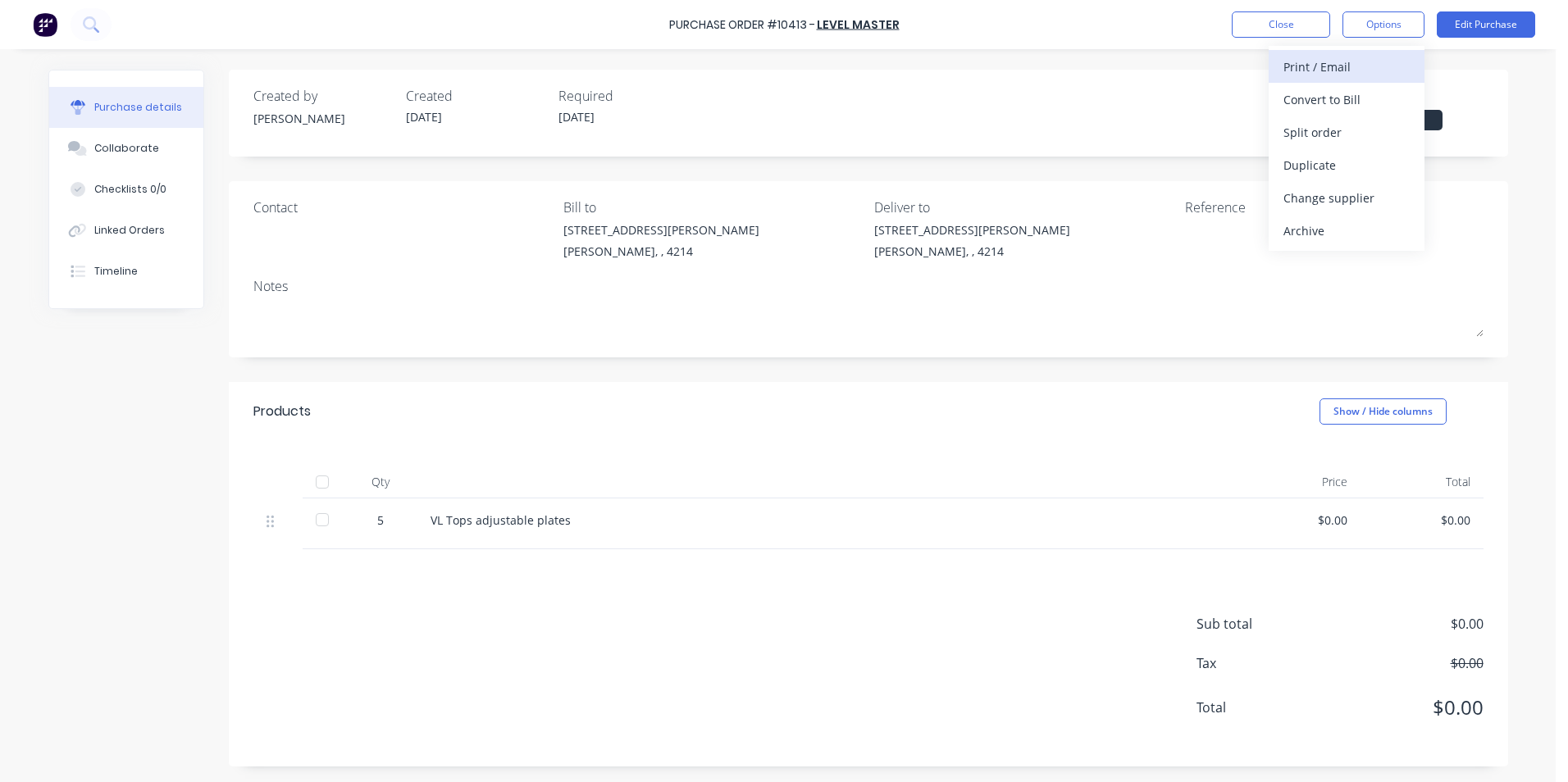
click at [1291, 66] on div "Print / Email" at bounding box center [1346, 66] width 126 height 24
click at [1320, 129] on div "Without pricing" at bounding box center [1346, 132] width 126 height 24
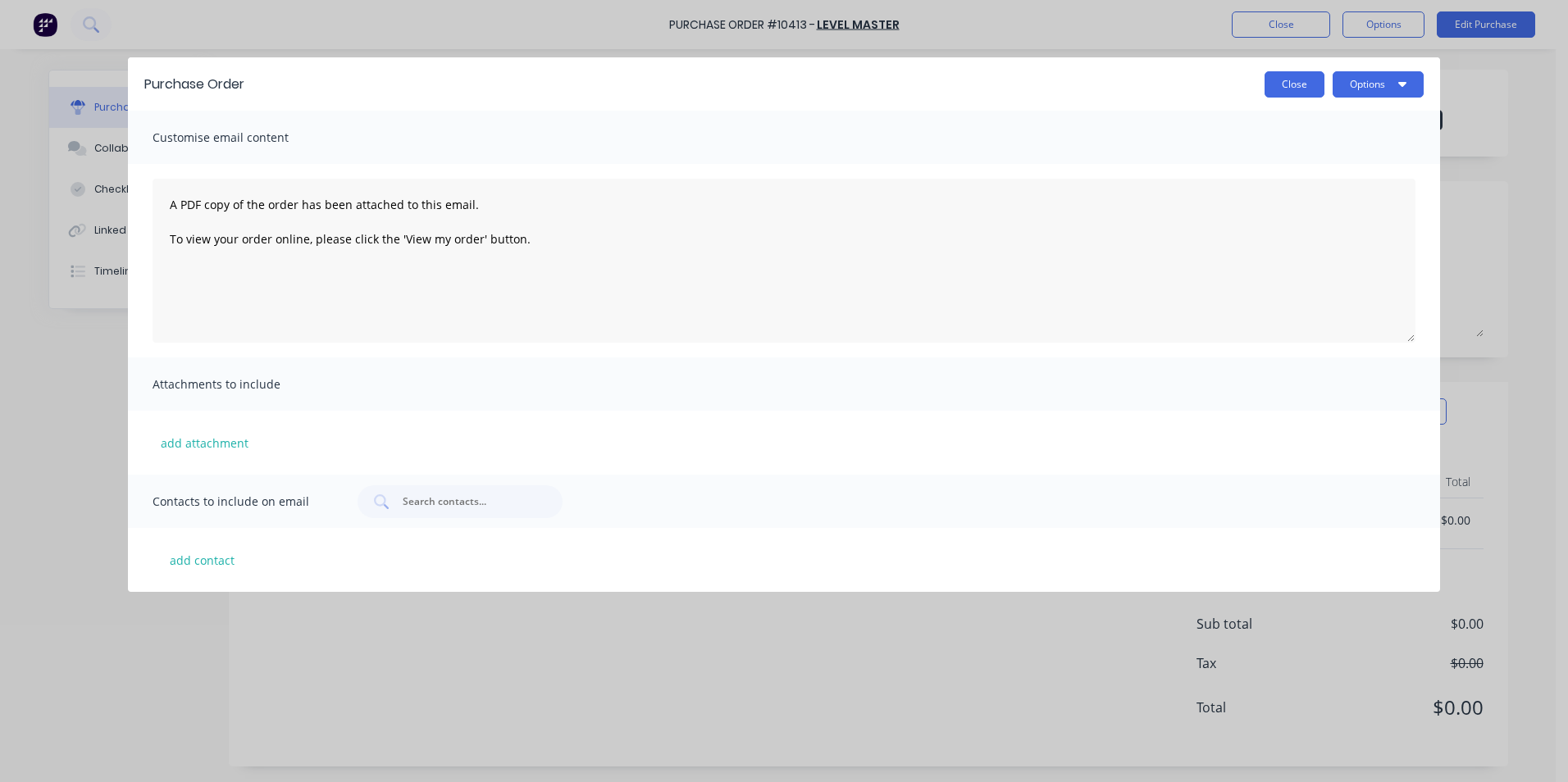
click at [1315, 84] on button "Close" at bounding box center [1294, 85] width 60 height 26
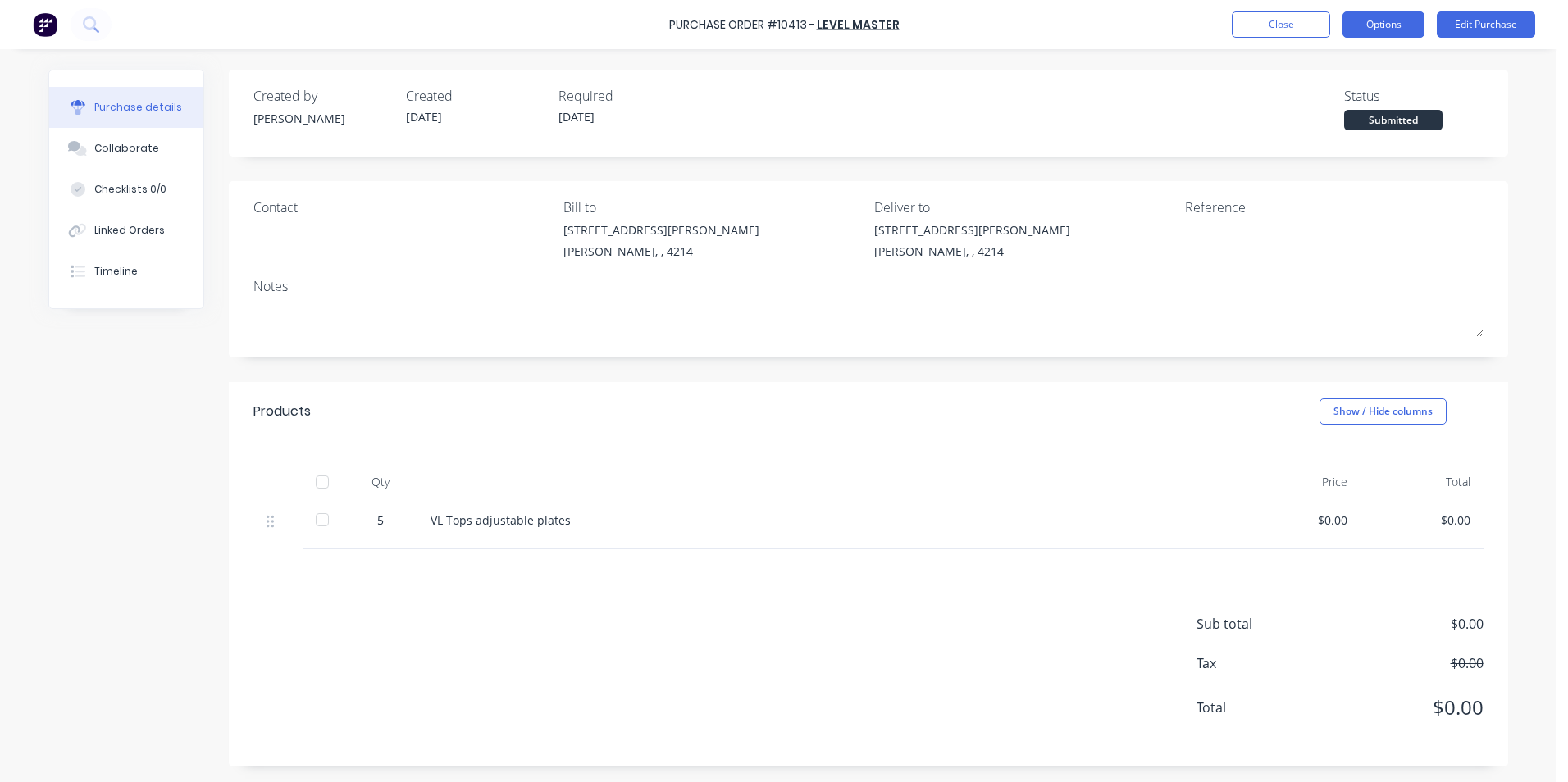
click at [1360, 23] on button "Options" at bounding box center [1383, 25] width 82 height 26
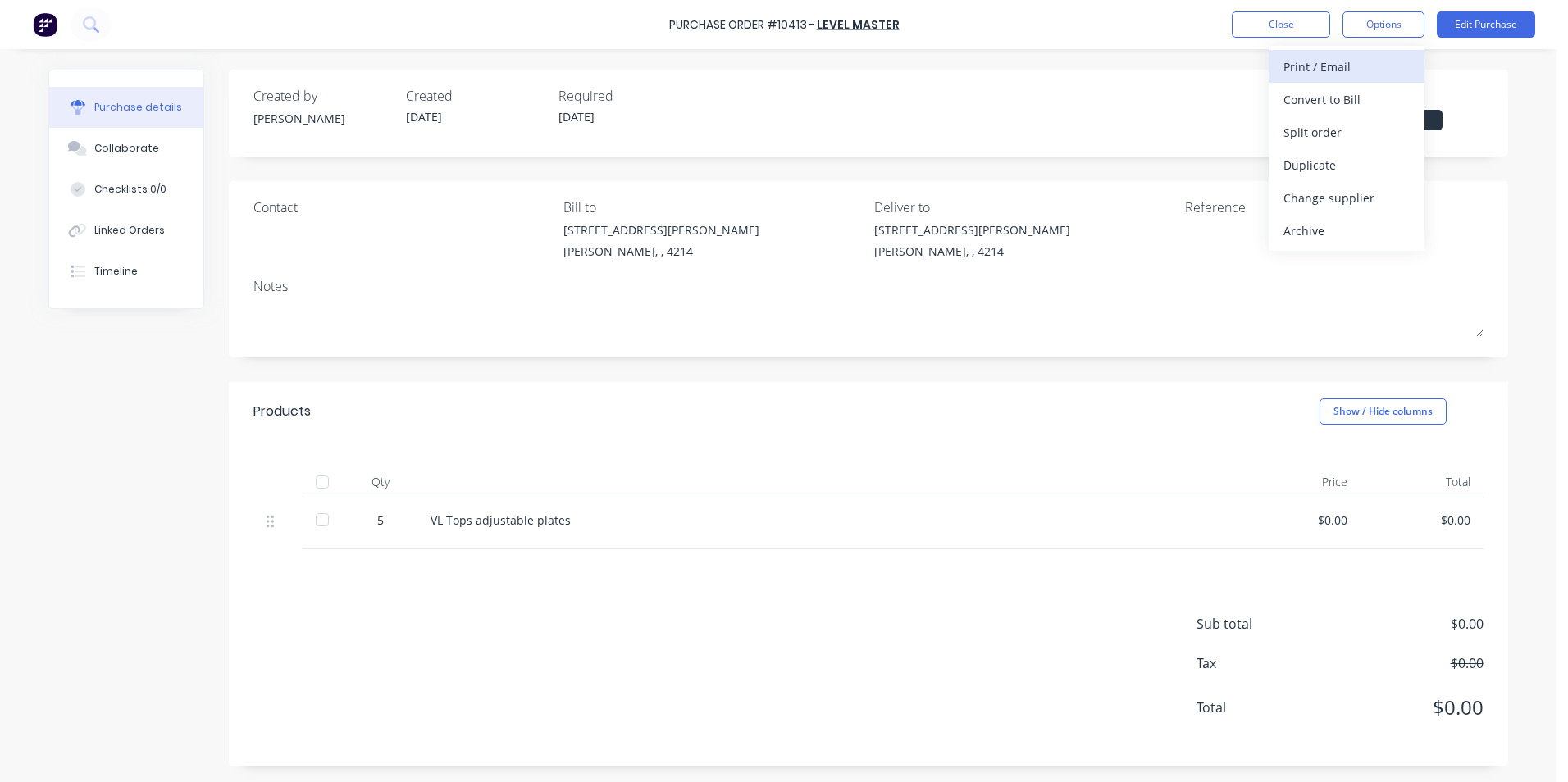
click at [1320, 62] on div "Print / Email" at bounding box center [1346, 66] width 126 height 24
click at [1302, 135] on div "Without pricing" at bounding box center [1346, 132] width 126 height 24
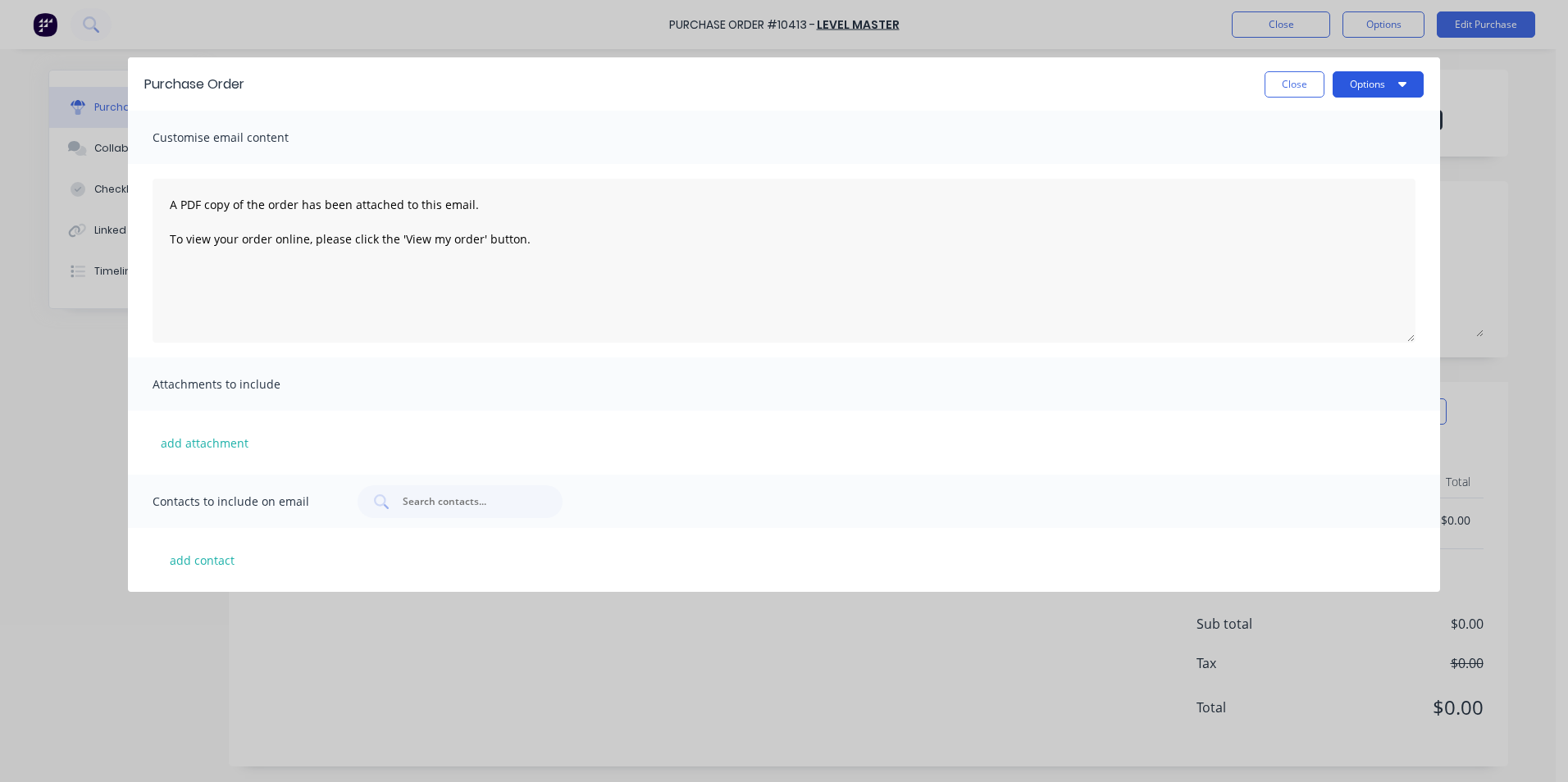
click at [1350, 72] on button "Options" at bounding box center [1377, 85] width 91 height 26
click at [1296, 119] on div "Print" at bounding box center [1345, 125] width 126 height 24
click at [1298, 82] on button "Close" at bounding box center [1294, 85] width 60 height 26
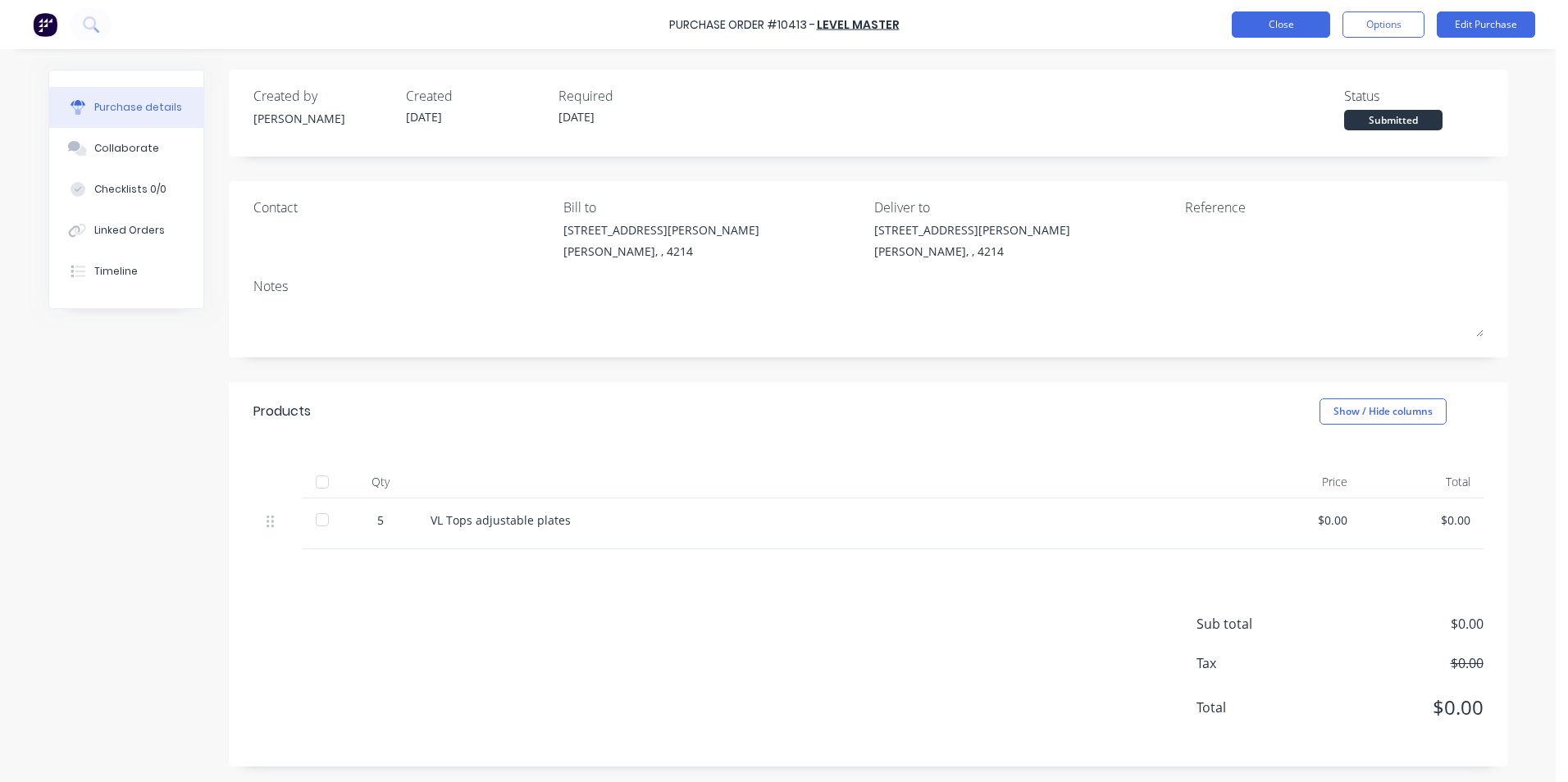
click at [1254, 23] on button "Close" at bounding box center [1281, 25] width 99 height 26
